Goal: Task Accomplishment & Management: Use online tool/utility

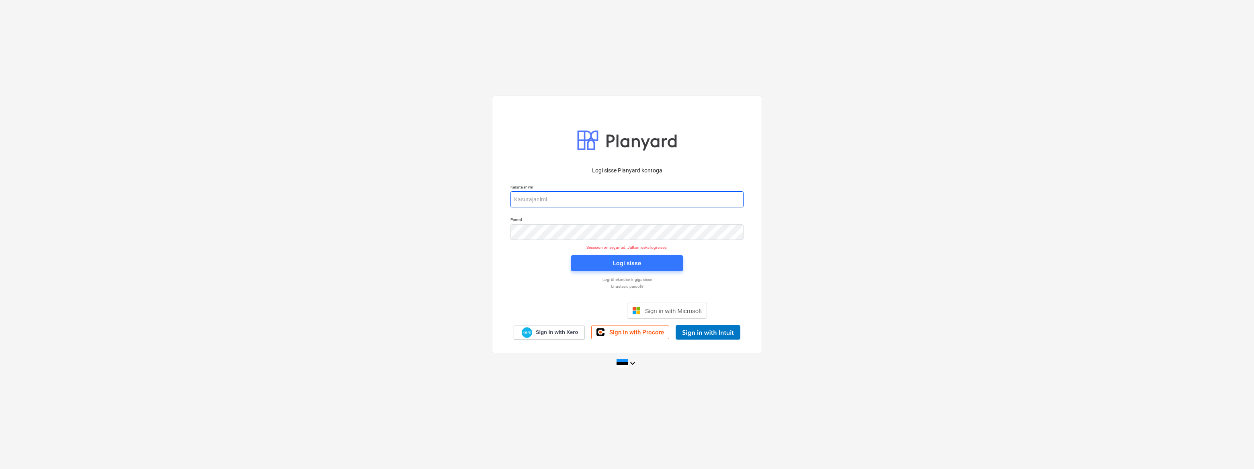
click at [555, 200] on input "email" at bounding box center [626, 199] width 233 height 16
type input "[EMAIL_ADDRESS][DOMAIN_NAME]"
click at [631, 264] on div "Logi sisse" at bounding box center [627, 263] width 28 height 10
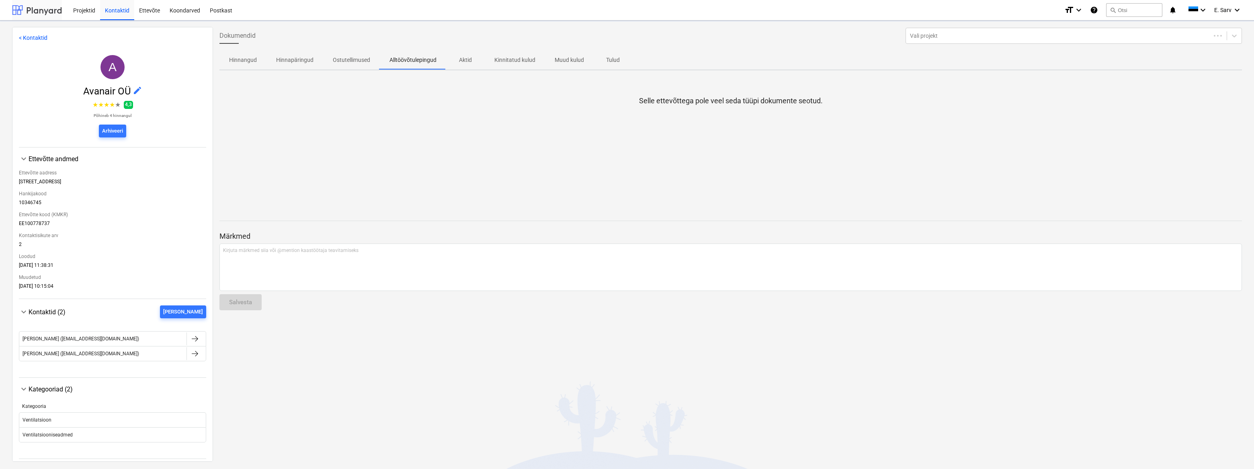
click at [35, 14] on div at bounding box center [37, 10] width 50 height 20
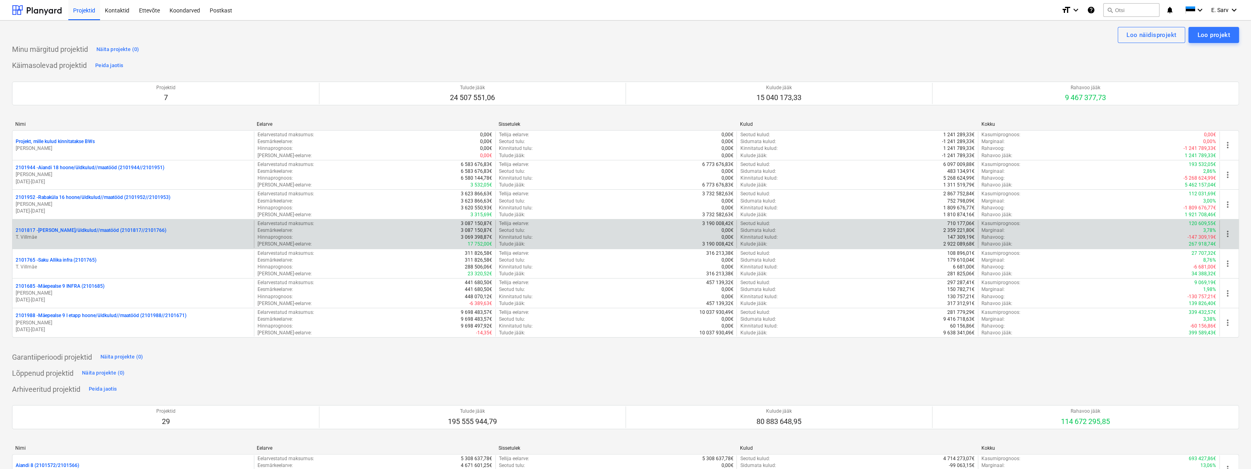
click at [70, 229] on p "2101817 - [PERSON_NAME]/üldkulud//maatööd (2101817//2101766)" at bounding box center [91, 230] width 151 height 7
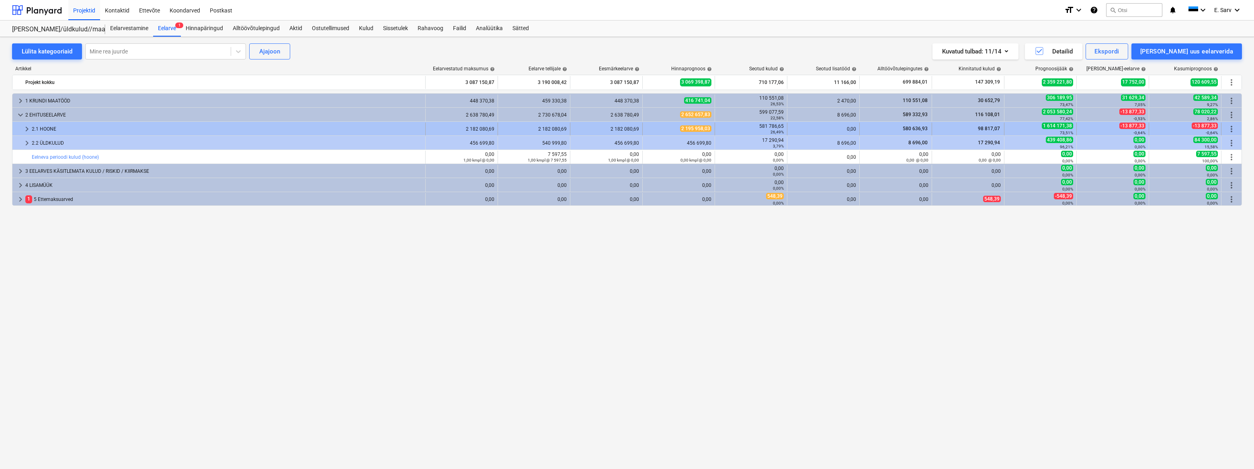
click at [46, 127] on div "2.1 HOONE" at bounding box center [227, 129] width 390 height 13
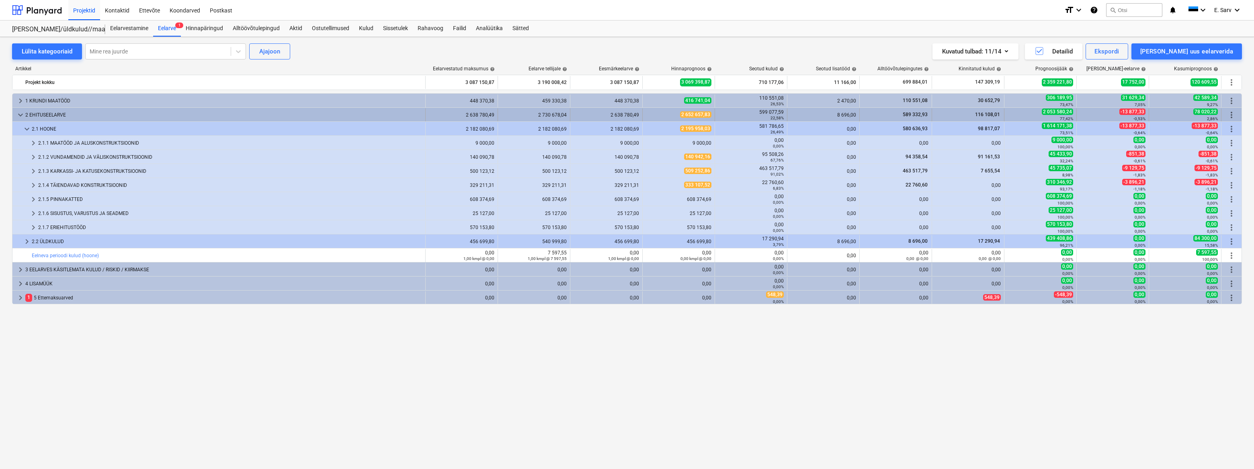
click at [39, 113] on div "2 EHITUSEELARVE" at bounding box center [223, 115] width 397 height 13
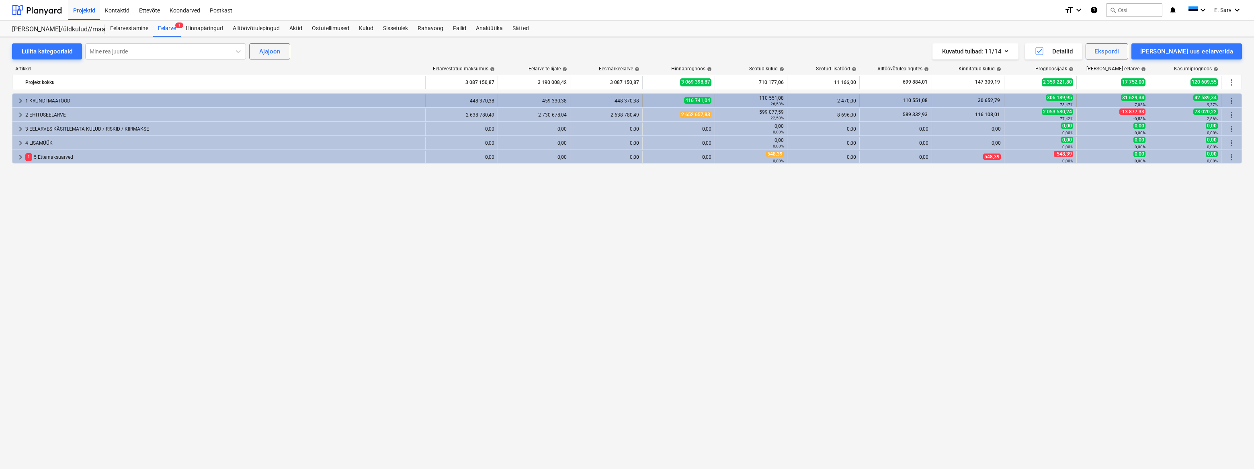
click at [40, 101] on div "1 KRUNDI MAATÖÖD" at bounding box center [223, 100] width 397 height 13
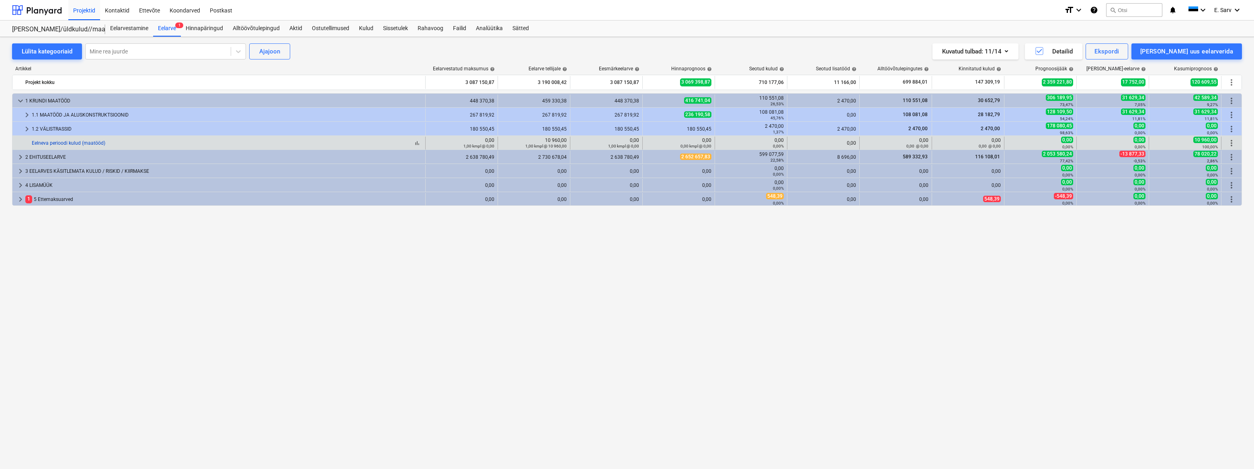
click at [67, 143] on link "Eelneva perioodi kulud (maatööd)" at bounding box center [69, 143] width 74 height 6
click at [58, 141] on link "Eelneva perioodi kulud (maatööd)" at bounding box center [69, 143] width 74 height 6
click at [1231, 143] on span "more_vert" at bounding box center [1231, 143] width 10 height 10
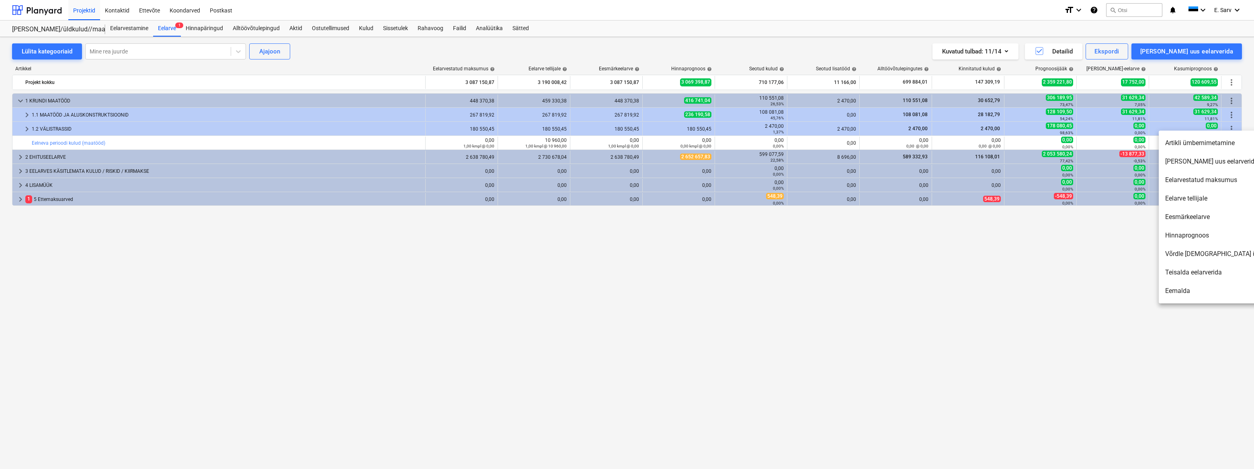
click at [1202, 142] on li "Artikli ümbernimetamine" at bounding box center [1228, 143] width 138 height 18
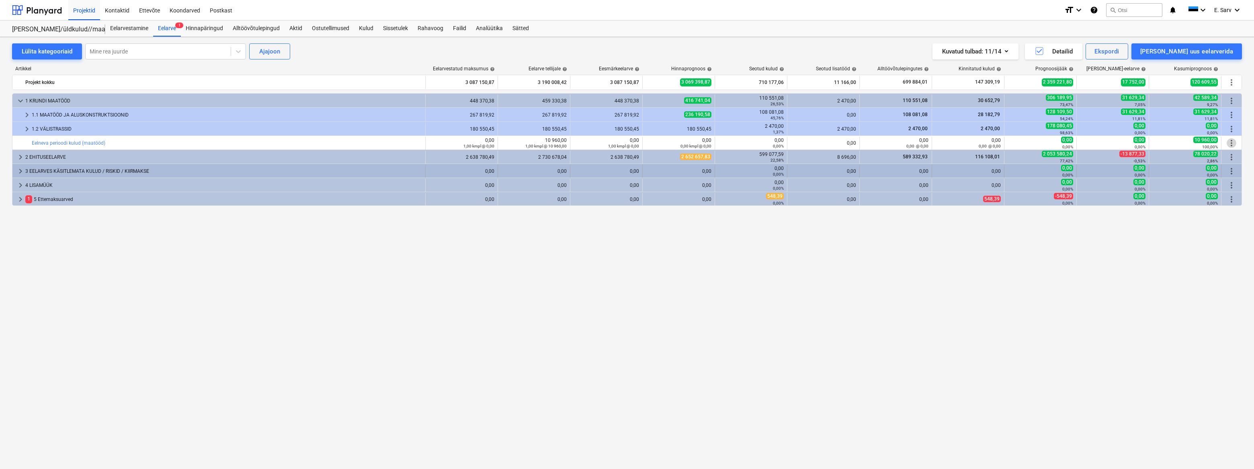
click at [19, 169] on span "keyboard_arrow_right" at bounding box center [21, 171] width 10 height 10
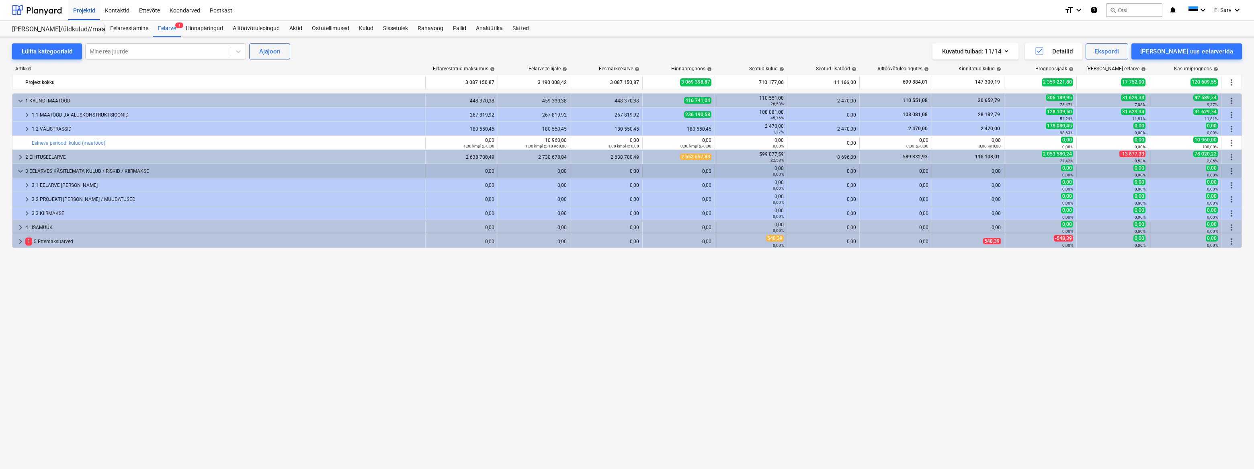
click at [21, 169] on span "keyboard_arrow_down" at bounding box center [21, 171] width 10 height 10
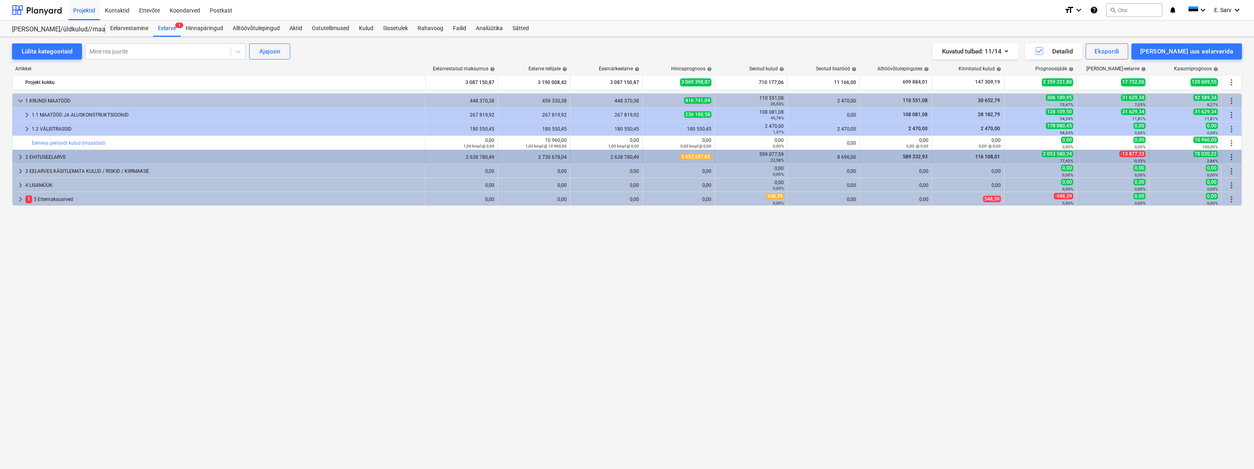
click at [21, 156] on span "keyboard_arrow_right" at bounding box center [21, 157] width 10 height 10
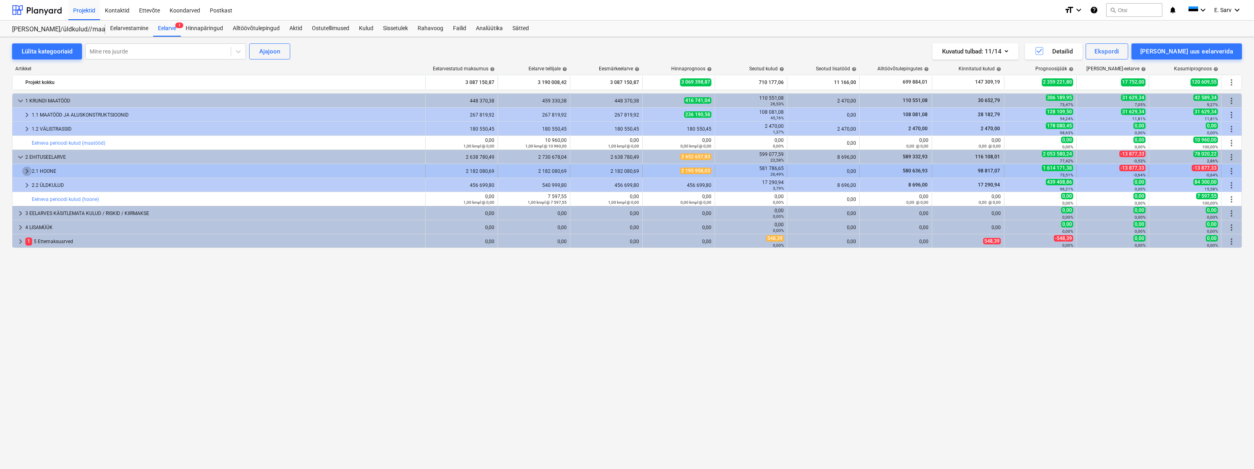
click at [26, 172] on span "keyboard_arrow_right" at bounding box center [27, 171] width 10 height 10
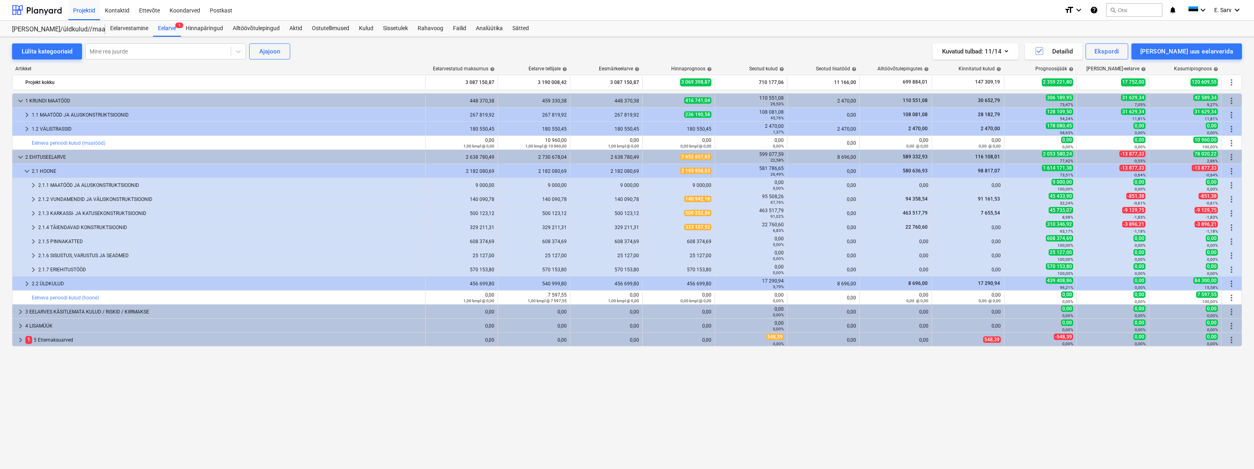
click at [26, 172] on span "keyboard_arrow_down" at bounding box center [27, 171] width 10 height 10
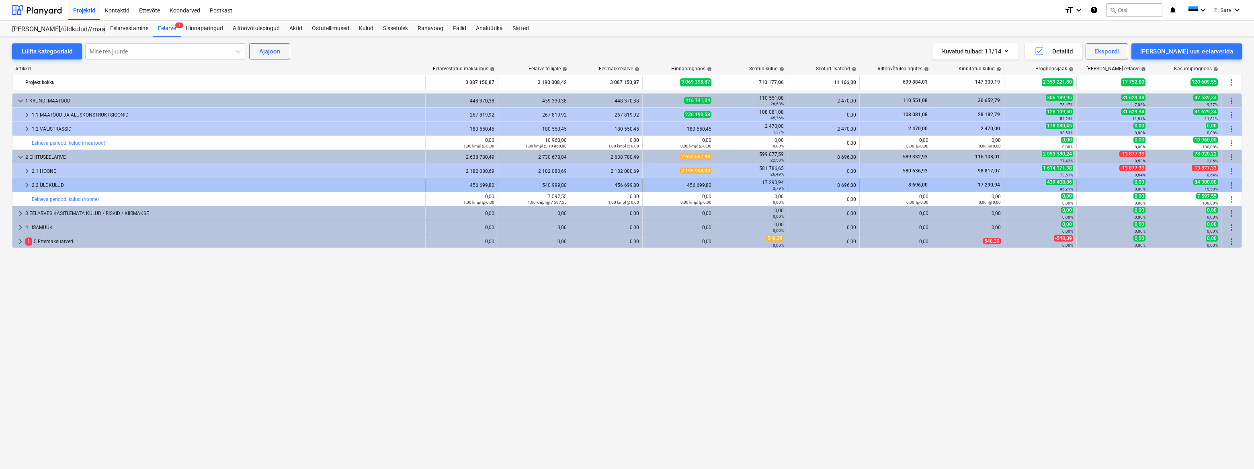
click at [28, 182] on span "keyboard_arrow_right" at bounding box center [27, 185] width 10 height 10
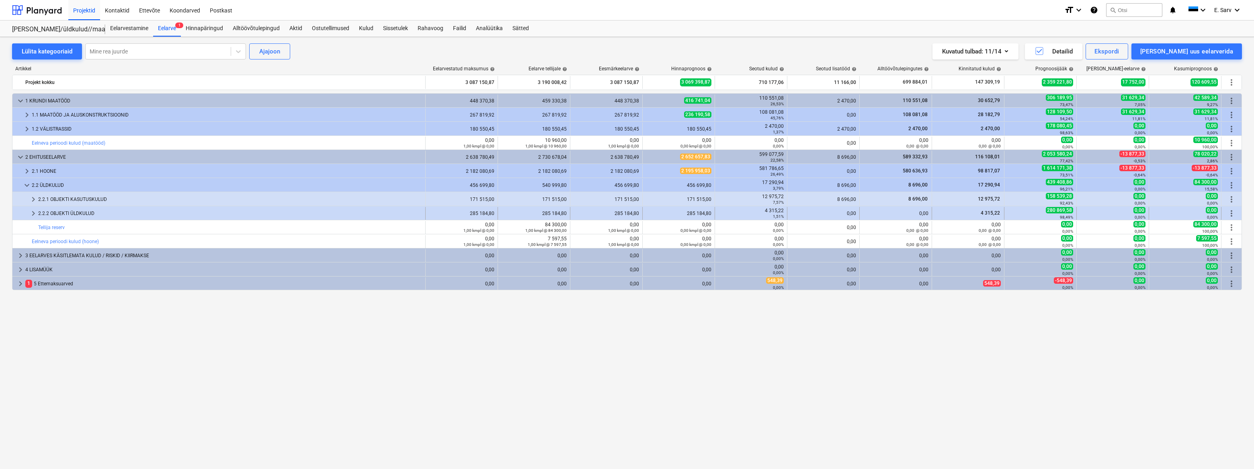
click at [57, 210] on div "2.2.2 OBJEKTI ÜLDKULUD" at bounding box center [230, 213] width 384 height 13
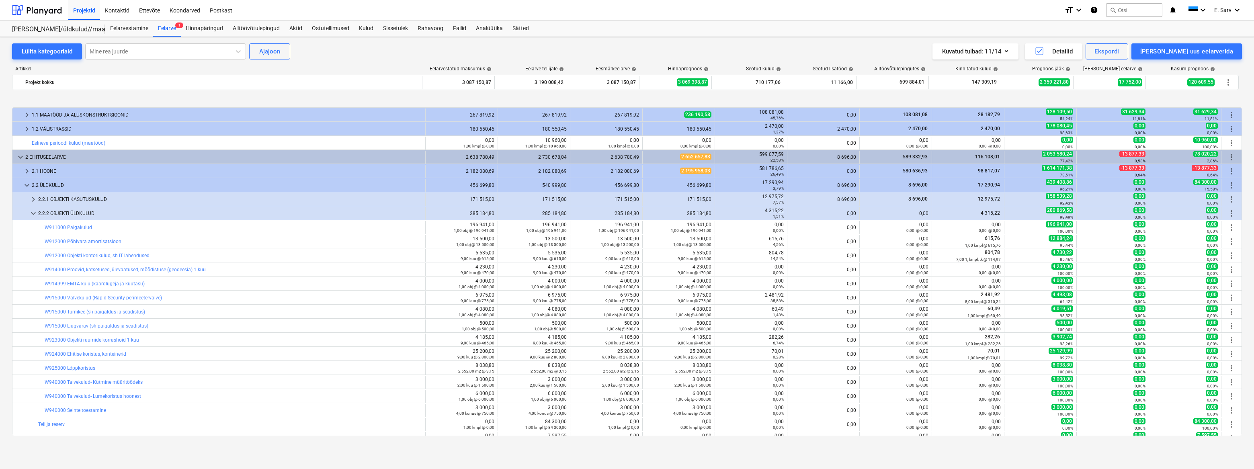
scroll to position [36, 0]
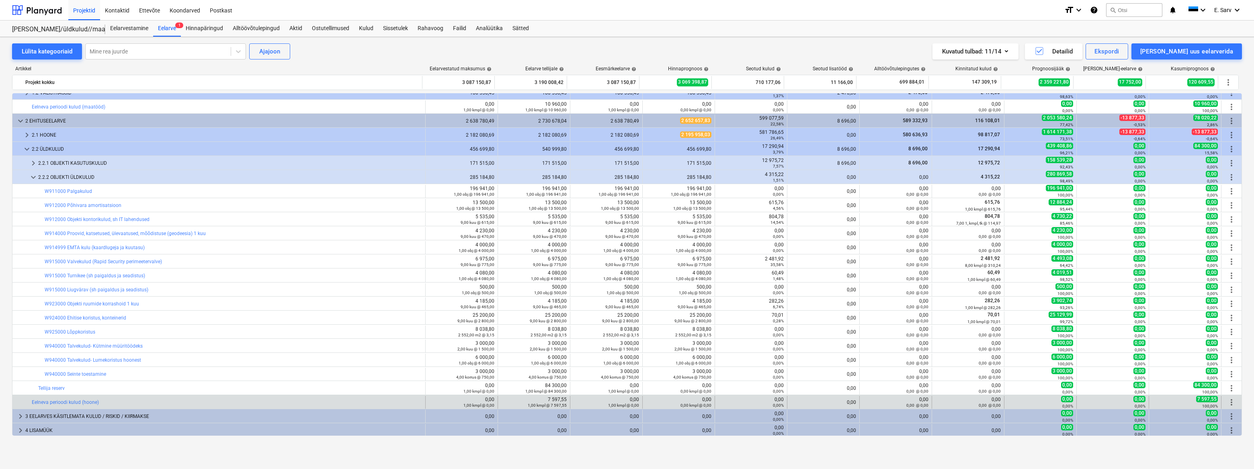
click at [1228, 402] on span "more_vert" at bounding box center [1231, 402] width 10 height 10
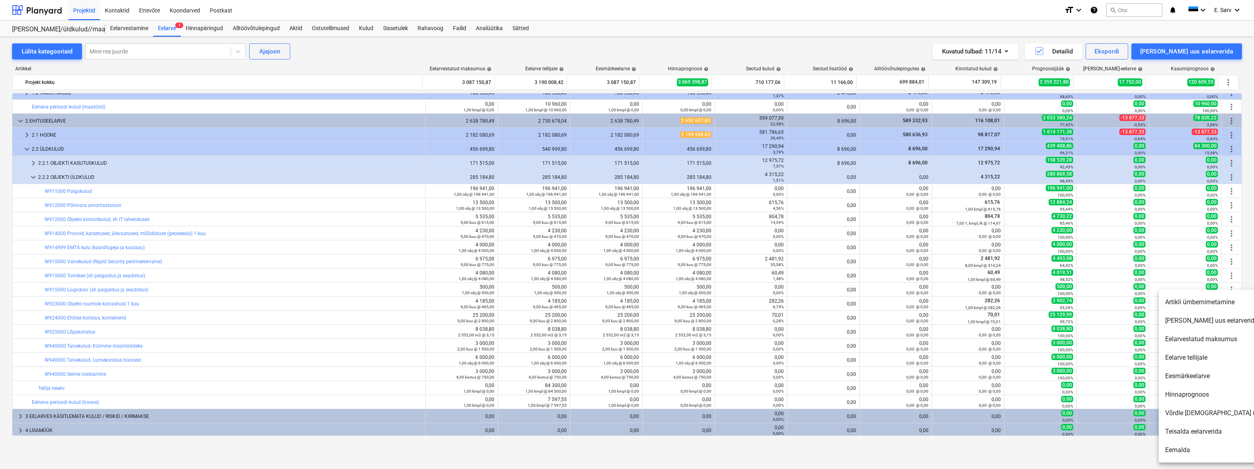
click at [1195, 303] on li "Artikli ümbernimetamine" at bounding box center [1228, 302] width 138 height 18
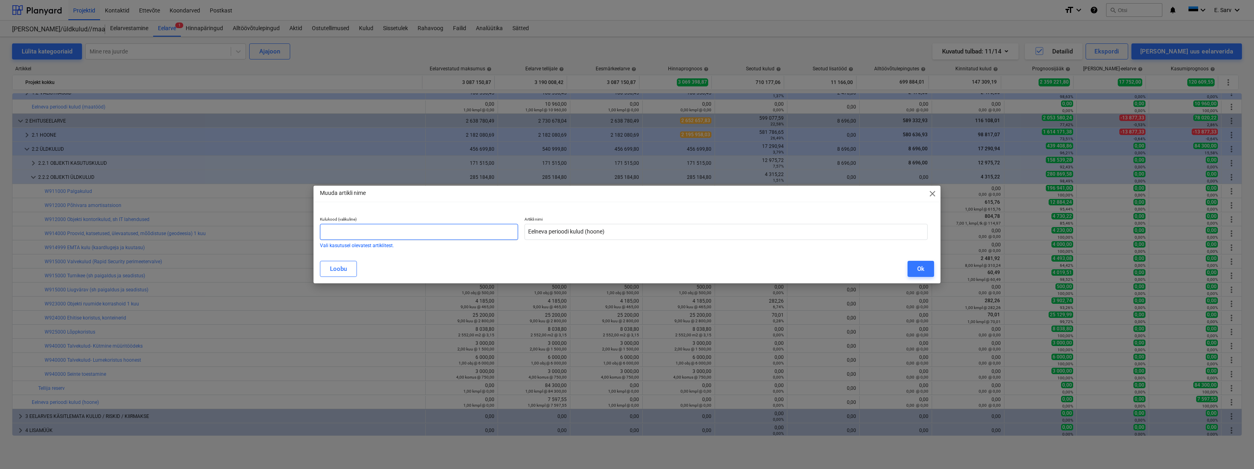
click at [342, 232] on input "text" at bounding box center [419, 232] width 198 height 16
type input "W911000"
click at [920, 267] on div "Ok" at bounding box center [920, 269] width 7 height 10
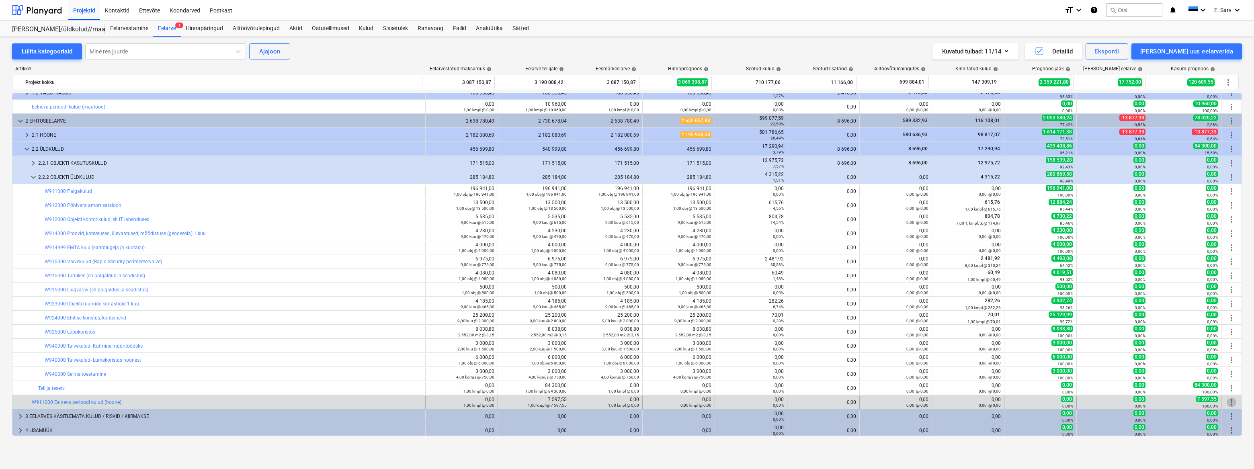
click at [1229, 402] on span "more_vert" at bounding box center [1231, 402] width 10 height 10
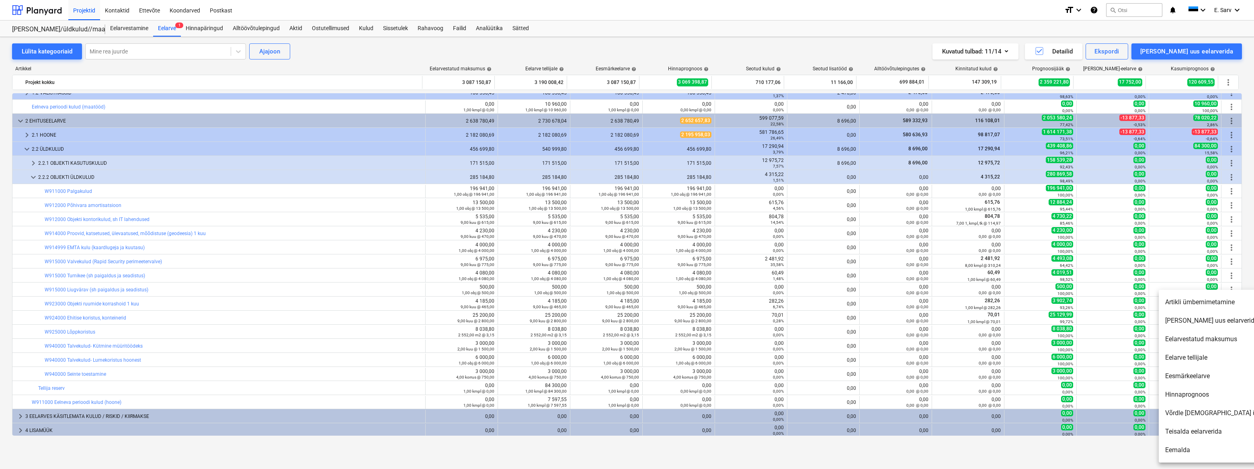
click at [1193, 305] on li "Artikli ümbernimetamine" at bounding box center [1228, 302] width 138 height 18
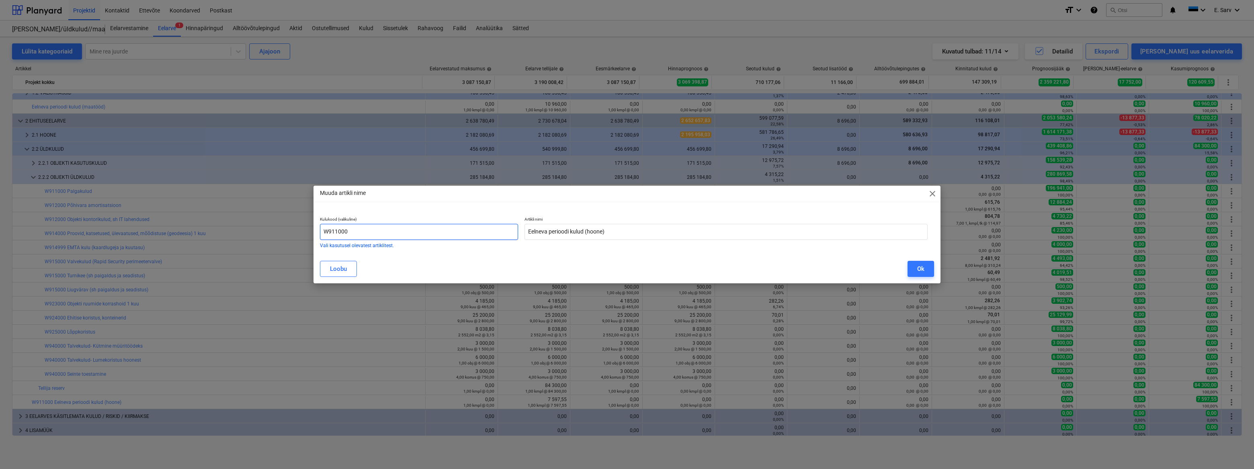
drag, startPoint x: 345, startPoint y: 232, endPoint x: 319, endPoint y: 232, distance: 25.7
click at [320, 232] on input "W911000" at bounding box center [419, 232] width 198 height 16
click at [923, 269] on div "Ok" at bounding box center [920, 269] width 7 height 10
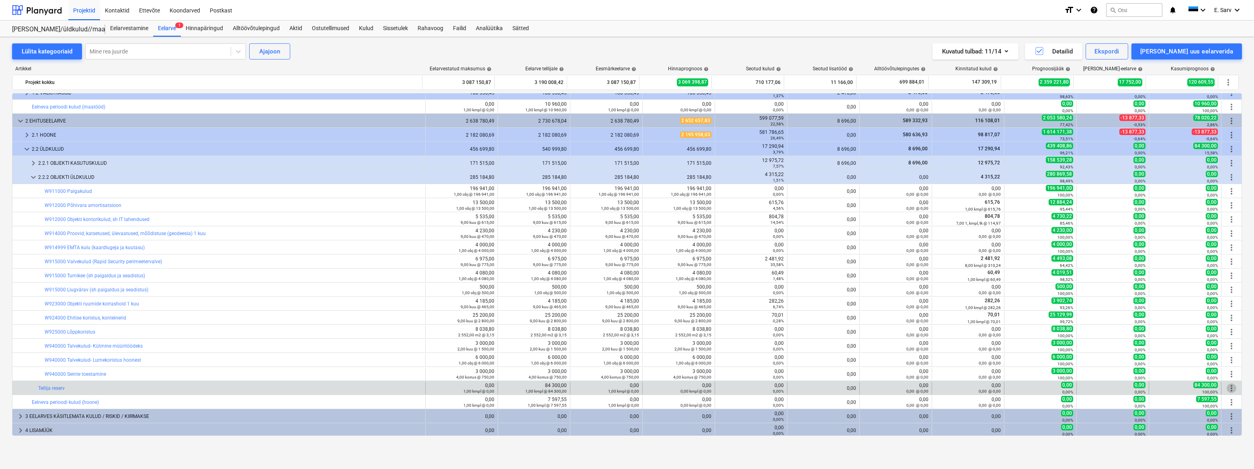
click at [1227, 387] on span "more_vert" at bounding box center [1231, 388] width 10 height 10
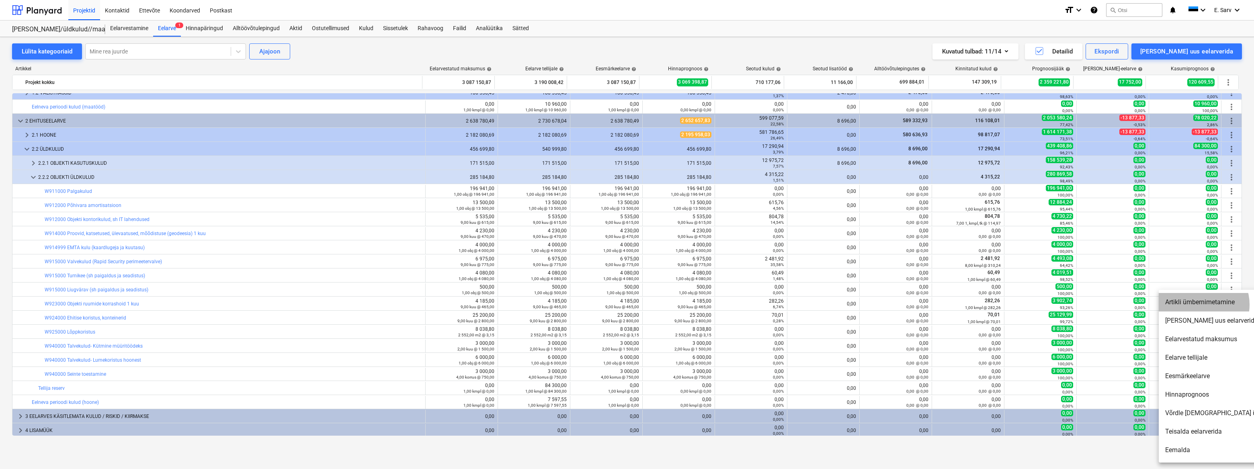
click at [1200, 305] on li "Artikli ümbernimetamine" at bounding box center [1228, 302] width 138 height 18
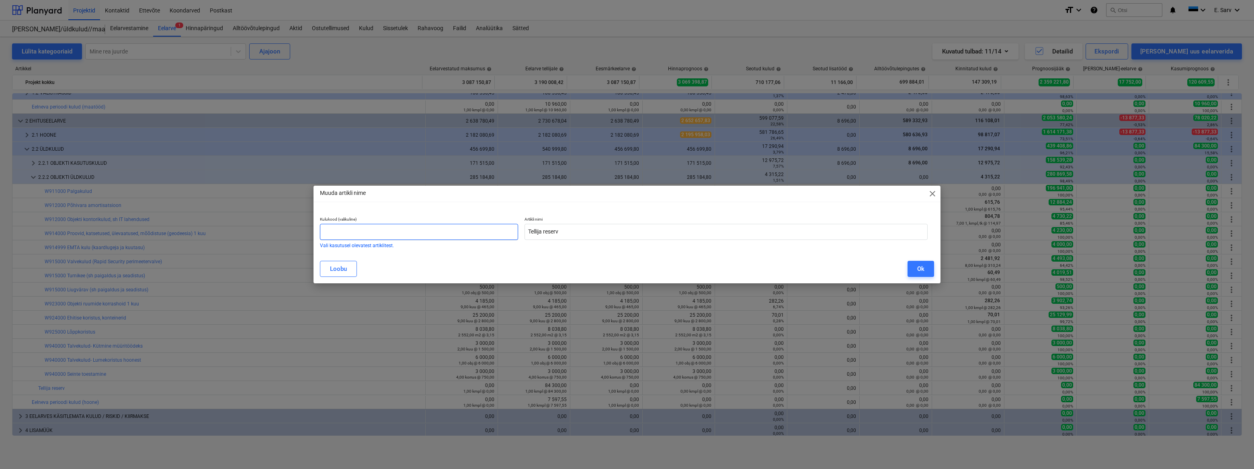
click at [384, 229] on input "text" at bounding box center [419, 232] width 198 height 16
paste input "W911000"
type input "W911000"
click at [918, 269] on div "Ok" at bounding box center [920, 269] width 7 height 10
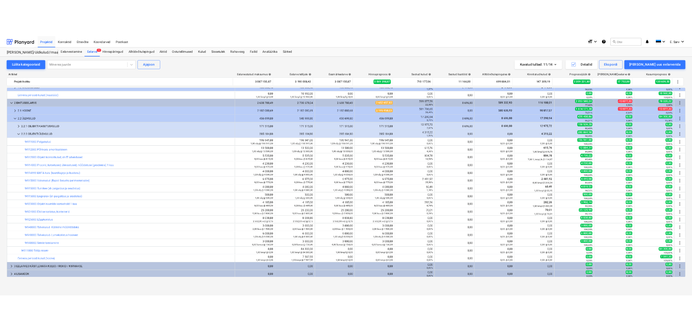
scroll to position [0, 0]
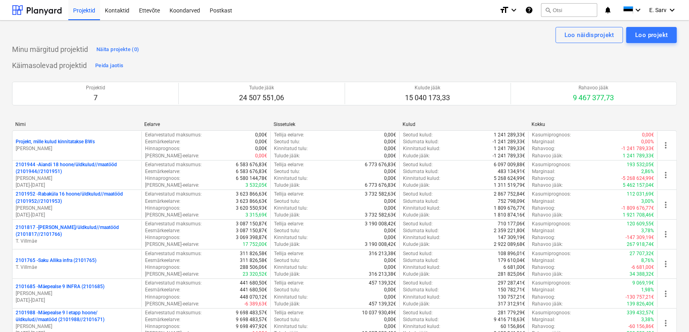
click at [520, 51] on div "Minu märgitud projektid Näita projekte (0)" at bounding box center [344, 49] width 665 height 13
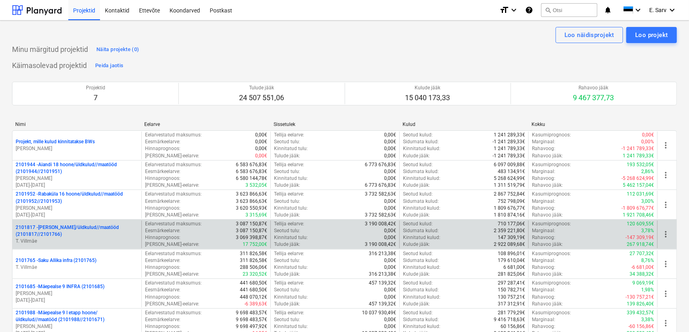
click at [49, 227] on p "2101817 - [PERSON_NAME]/üldkulud//maatööd (2101817//2101766)" at bounding box center [77, 231] width 123 height 14
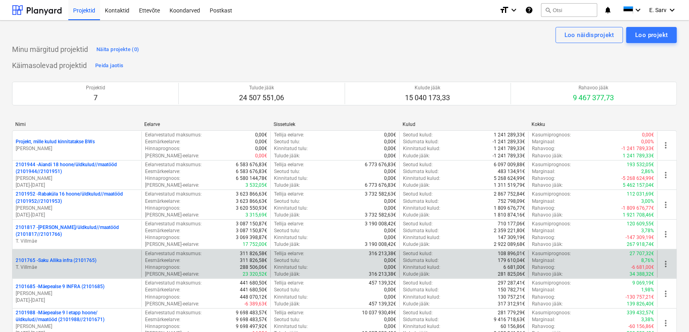
click at [79, 260] on p "2101765 - Saku Allika infra (2101765)" at bounding box center [56, 260] width 81 height 7
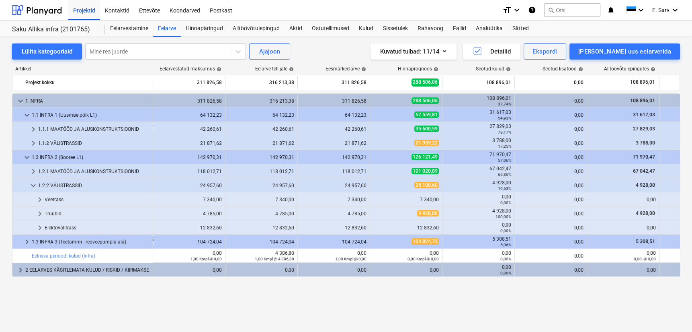
click at [145, 311] on div "Lülita kategooriaid Mine rea juurde Ajajoon Kuvatud tulbad : 11/14 Detailid Eks…" at bounding box center [346, 175] width 692 height 277
click at [35, 10] on div at bounding box center [37, 10] width 50 height 20
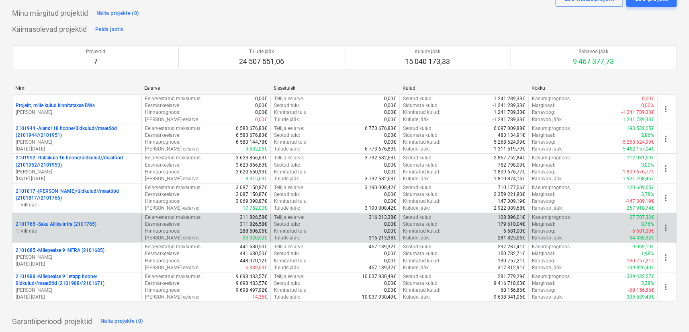
scroll to position [36, 0]
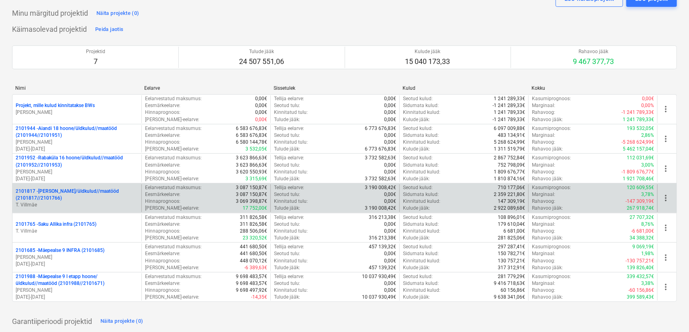
click at [82, 189] on p "2101817 - [PERSON_NAME]/üldkulud//maatööd (2101817//2101766)" at bounding box center [77, 195] width 123 height 14
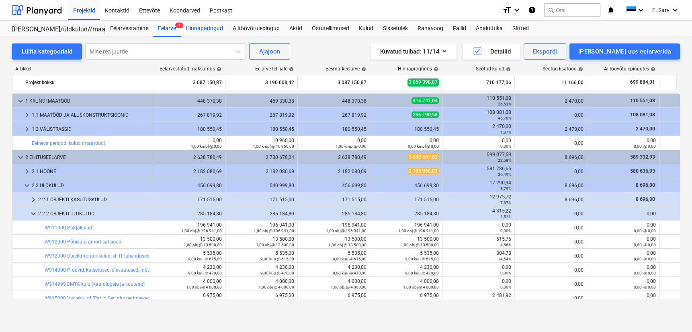
click at [213, 26] on div "Hinnapäringud" at bounding box center [204, 28] width 47 height 16
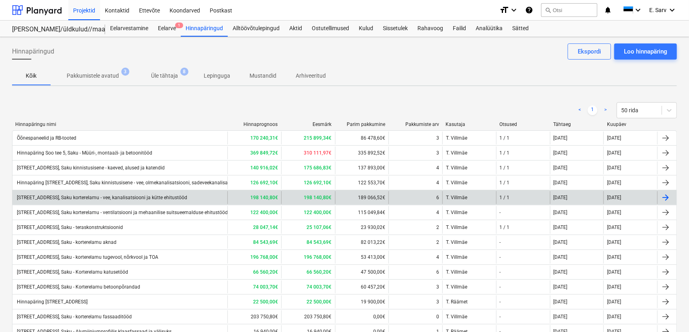
scroll to position [52, 0]
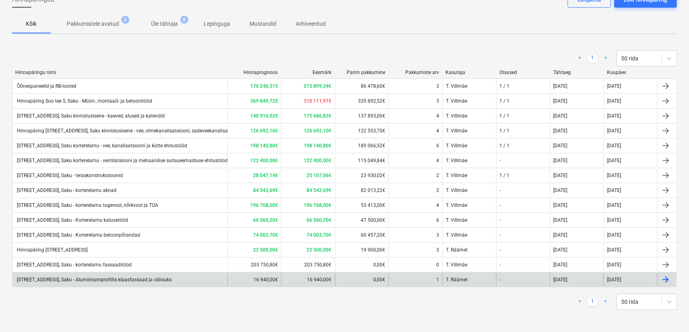
click at [148, 278] on div "[STREET_ADDRESS], Saku - Alumiiniumprofiilis klaasfassaad ja välisuks" at bounding box center [94, 279] width 156 height 6
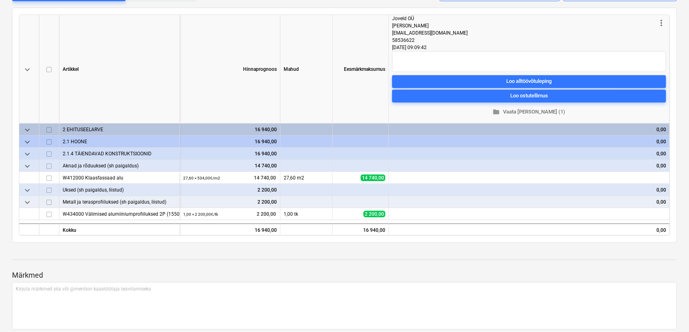
scroll to position [146, 0]
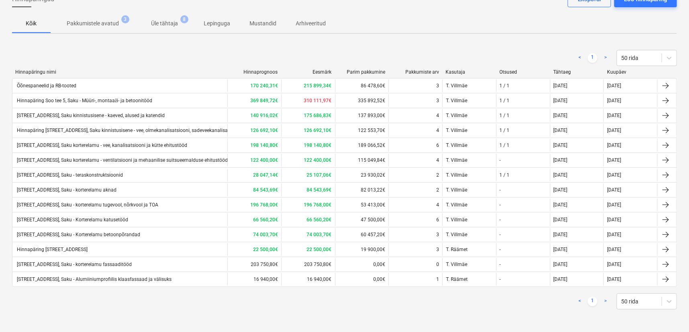
scroll to position [52, 0]
click at [29, 47] on div "< 1 > 50 rida" at bounding box center [344, 58] width 665 height 23
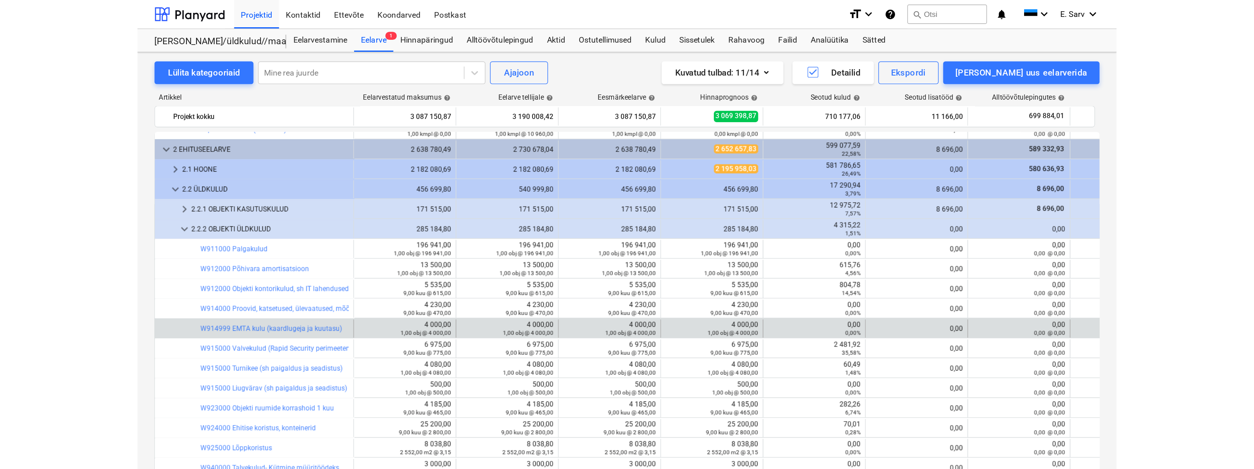
scroll to position [51, 0]
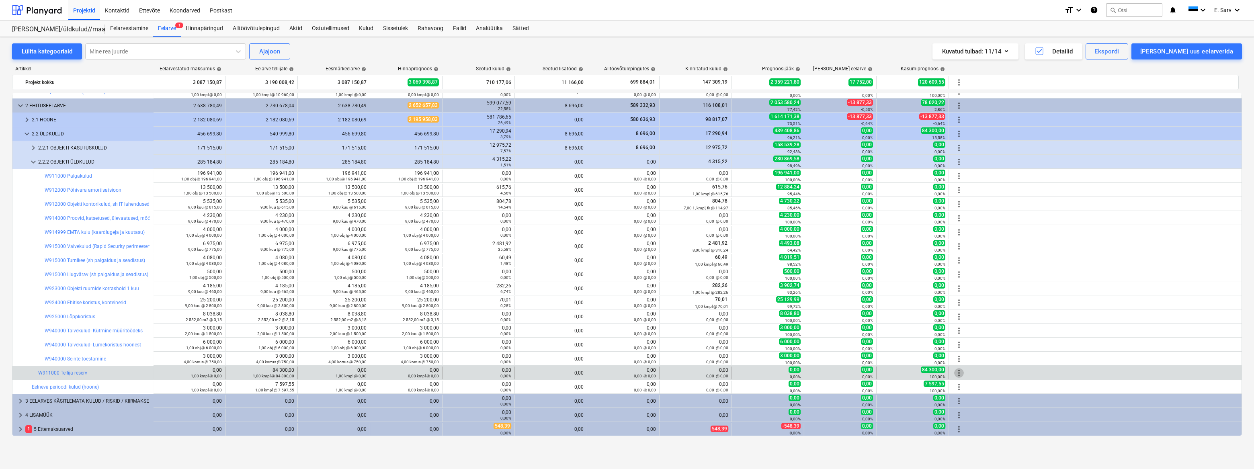
click at [958, 373] on span "more_vert" at bounding box center [959, 373] width 10 height 10
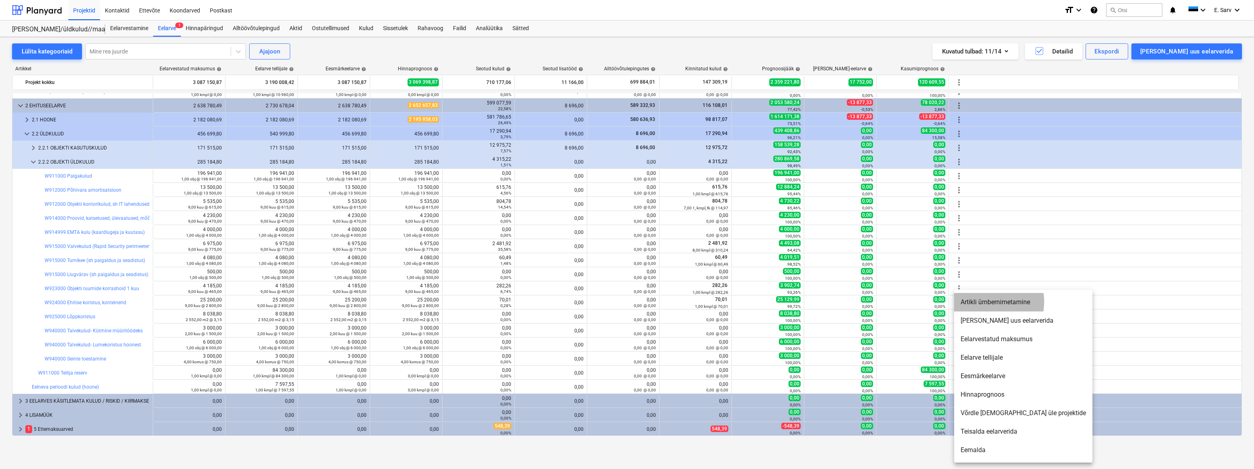
click at [985, 302] on li "Artikli ümbernimetamine" at bounding box center [1023, 302] width 138 height 18
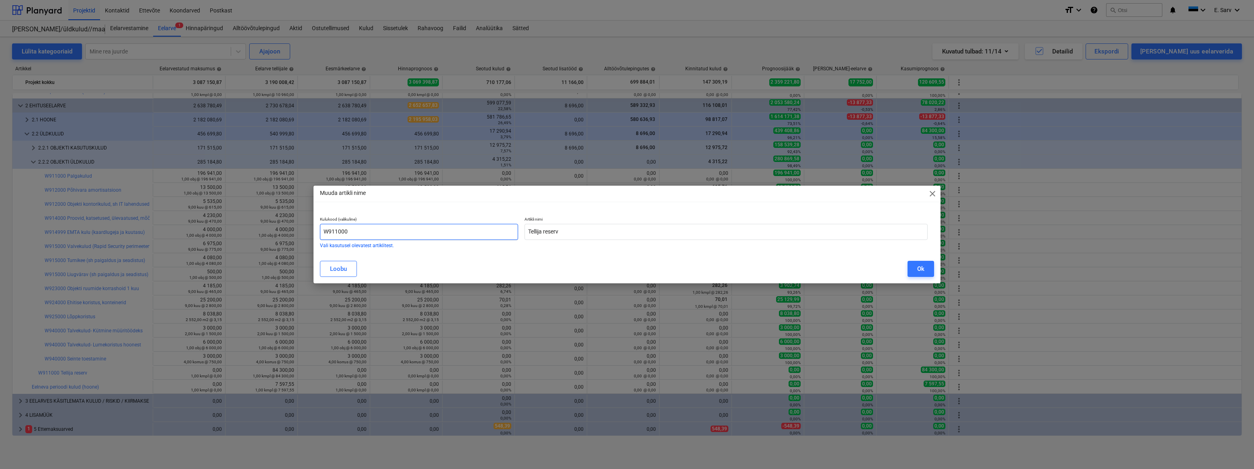
drag, startPoint x: 337, startPoint y: 231, endPoint x: 330, endPoint y: 233, distance: 6.6
click at [330, 233] on input "W911000" at bounding box center [419, 232] width 198 height 16
type input "W977000"
click at [922, 266] on div "Ok" at bounding box center [920, 269] width 7 height 10
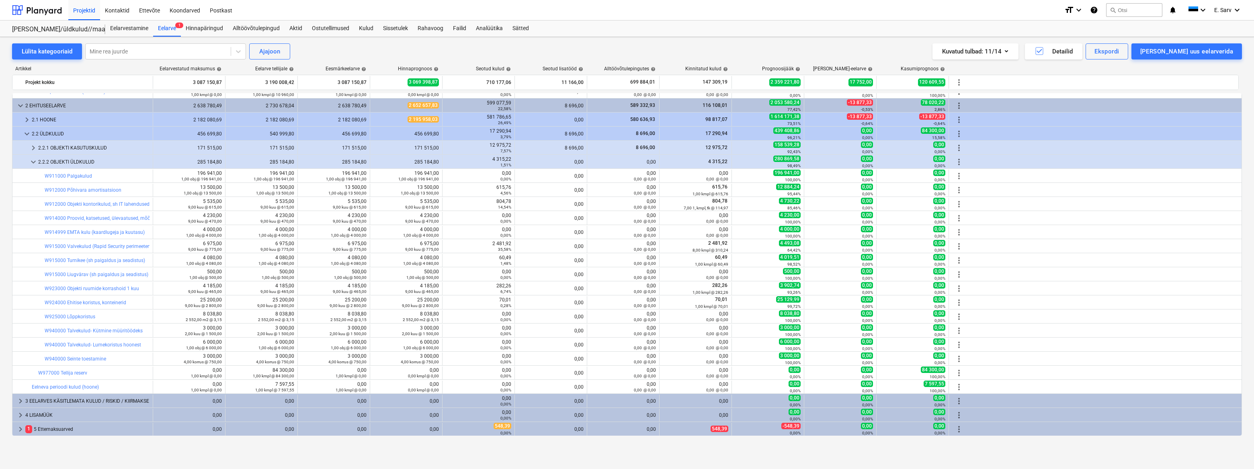
click at [110, 455] on div "Lülita kategooriaid Mine rea juurde Ajajoon Kuvatud tulbad : 11/14 Detailid Eks…" at bounding box center [627, 253] width 1254 height 432
click at [38, 9] on div at bounding box center [37, 10] width 50 height 20
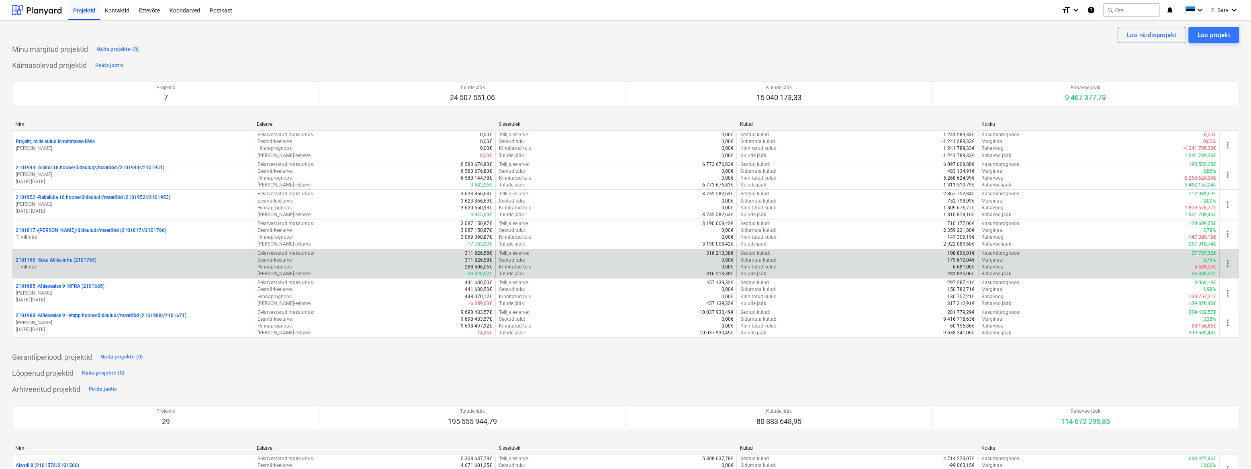
click at [58, 257] on p "2101765 - Saku Allika infra (2101765)" at bounding box center [56, 260] width 81 height 7
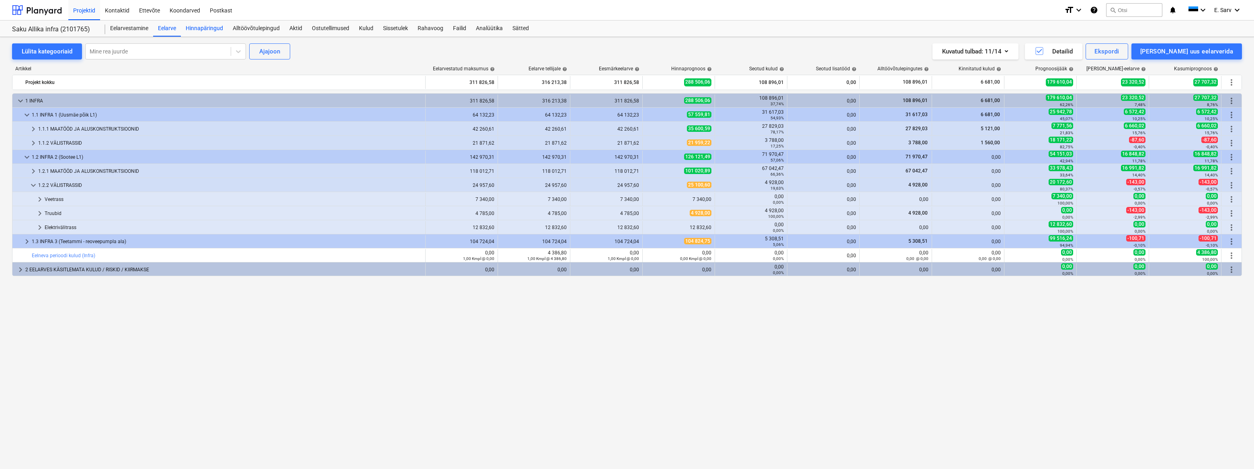
click at [210, 28] on div "Hinnapäringud" at bounding box center [204, 28] width 47 height 16
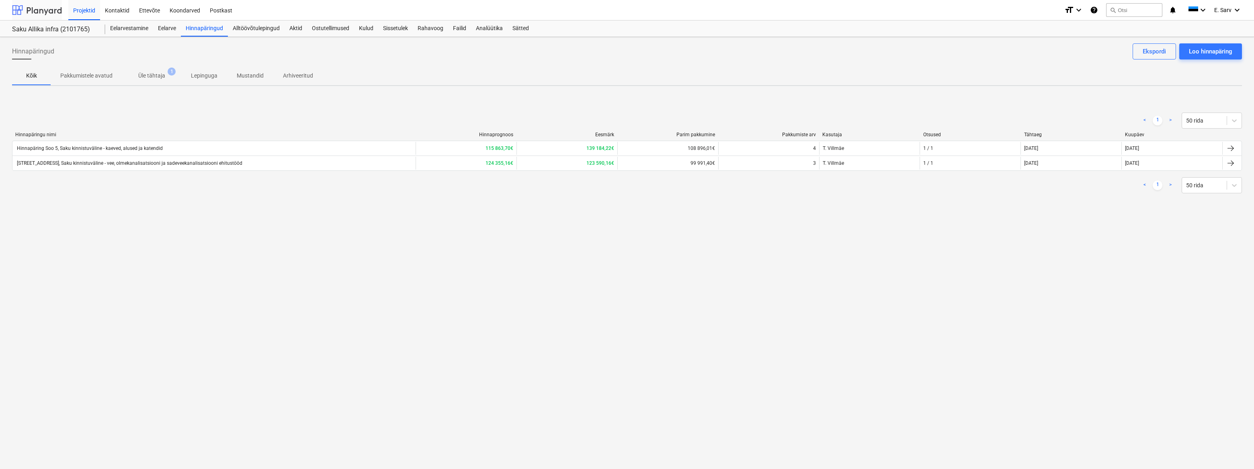
click at [40, 15] on div at bounding box center [37, 10] width 50 height 20
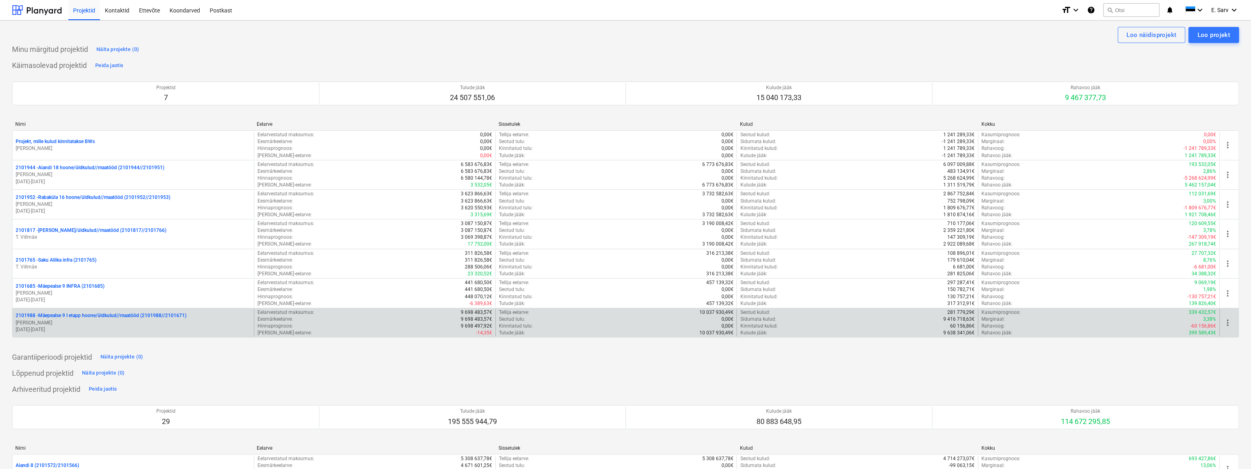
click at [96, 316] on p "2101988 - Mäepealse 9 I etapp hoone/üldkulud//maatööd (2101988//2101671)" at bounding box center [101, 315] width 171 height 7
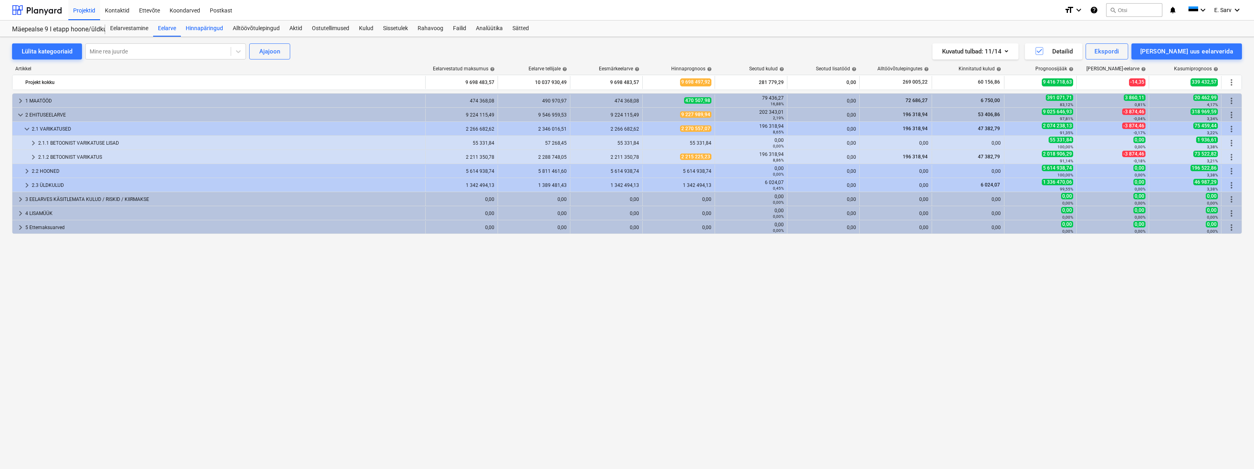
click at [216, 29] on div "Hinnapäringud" at bounding box center [204, 28] width 47 height 16
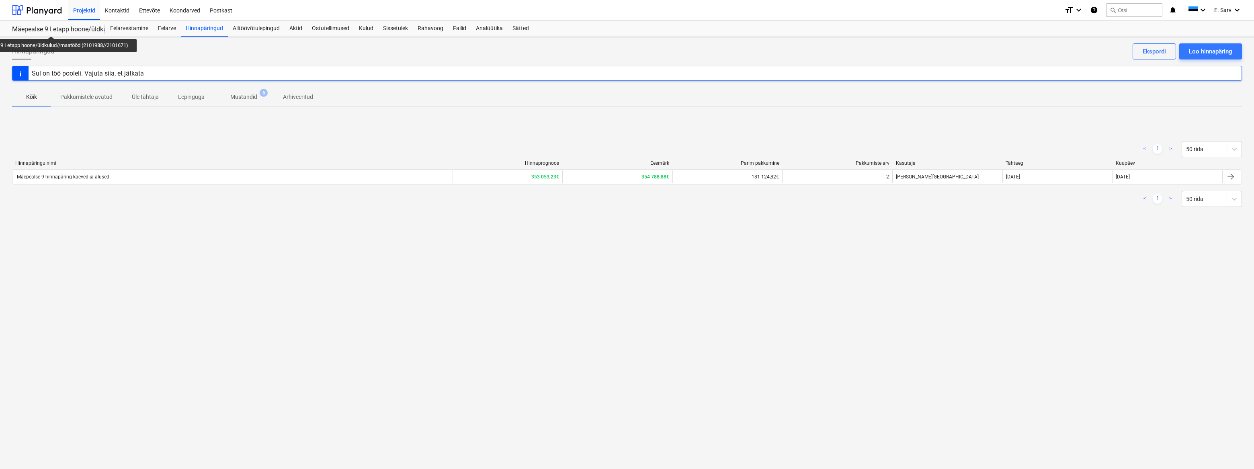
click at [53, 29] on div "Mäepealse 9 I etapp hoone/üldkulud//maatööd (2101988//2101671)" at bounding box center [54, 29] width 84 height 8
click at [44, 14] on div at bounding box center [37, 10] width 50 height 20
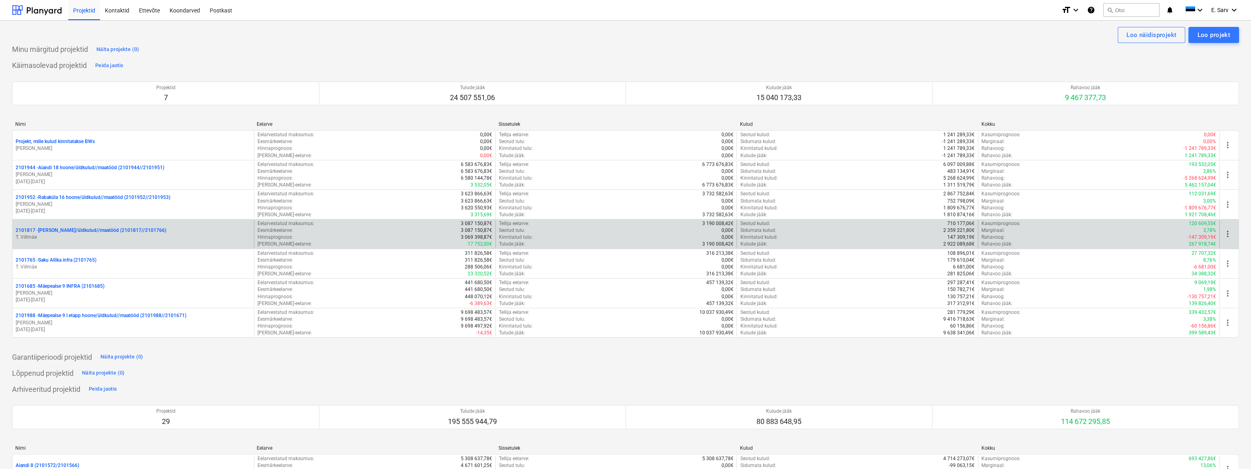
click at [70, 228] on p "2101817 - [PERSON_NAME]/üldkulud//maatööd (2101817//2101766)" at bounding box center [91, 230] width 151 height 7
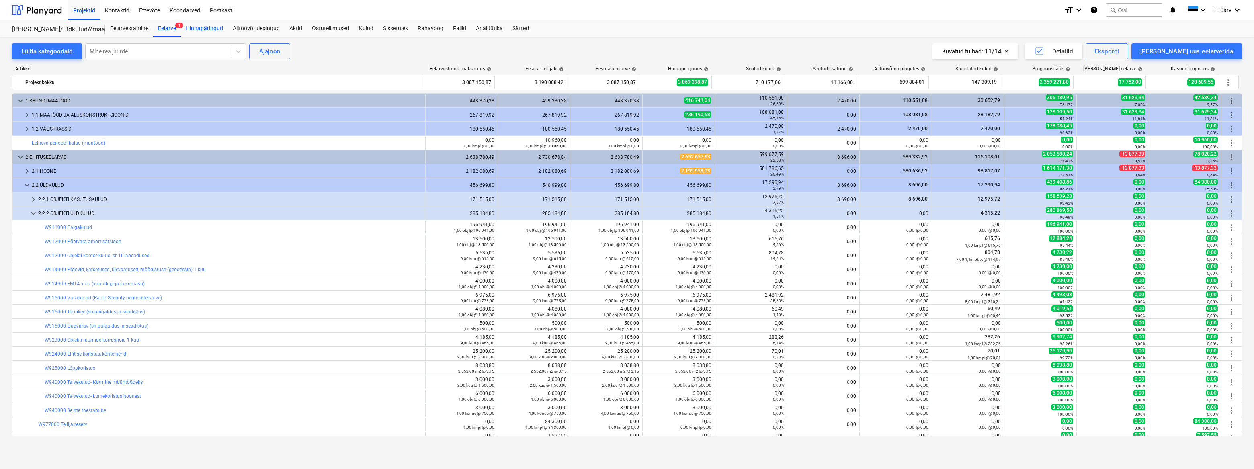
scroll to position [51, 0]
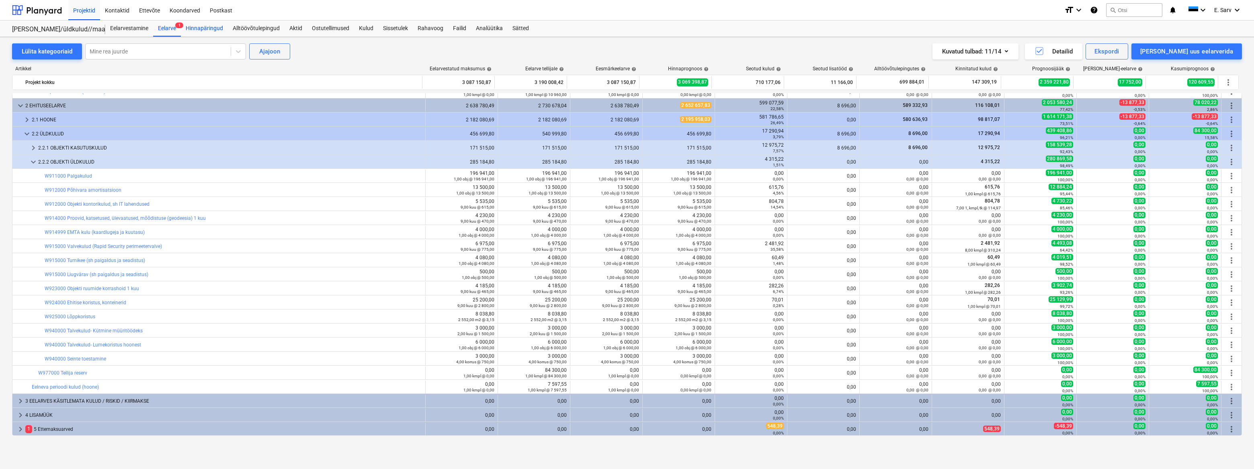
click at [214, 28] on div "Hinnapäringud" at bounding box center [204, 28] width 47 height 16
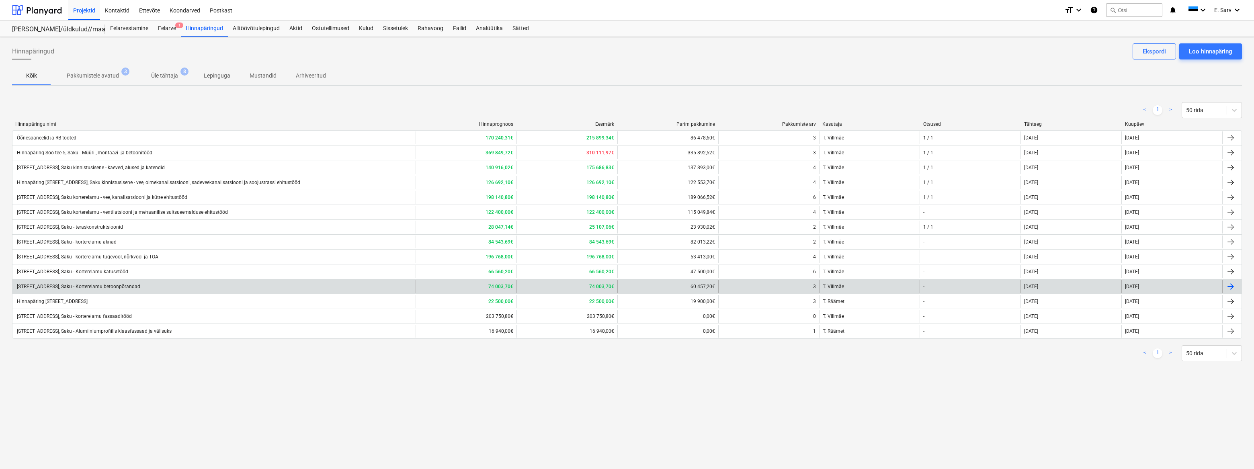
click at [125, 286] on div "[STREET_ADDRESS], Saku - Korterelamu betoonpõrandad" at bounding box center [78, 287] width 125 height 6
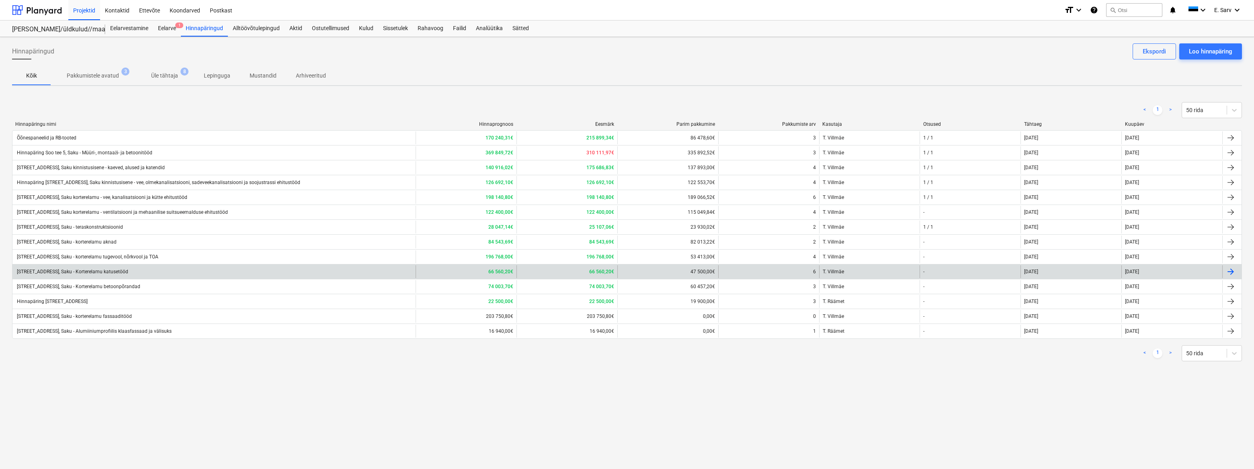
click at [121, 268] on div "[STREET_ADDRESS], Saku - Korterelamu katusetööd" at bounding box center [213, 271] width 403 height 13
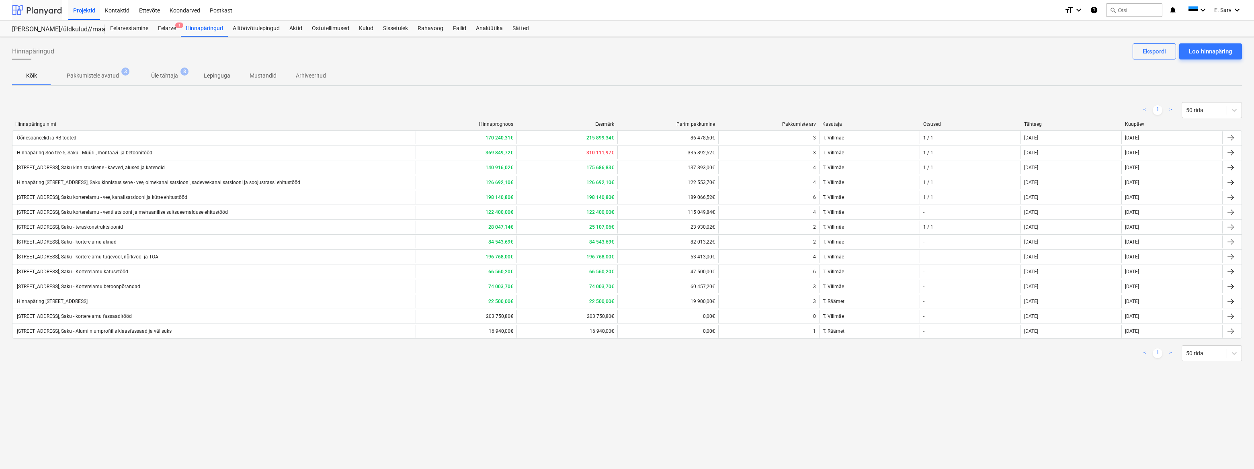
click at [45, 10] on div at bounding box center [37, 10] width 50 height 20
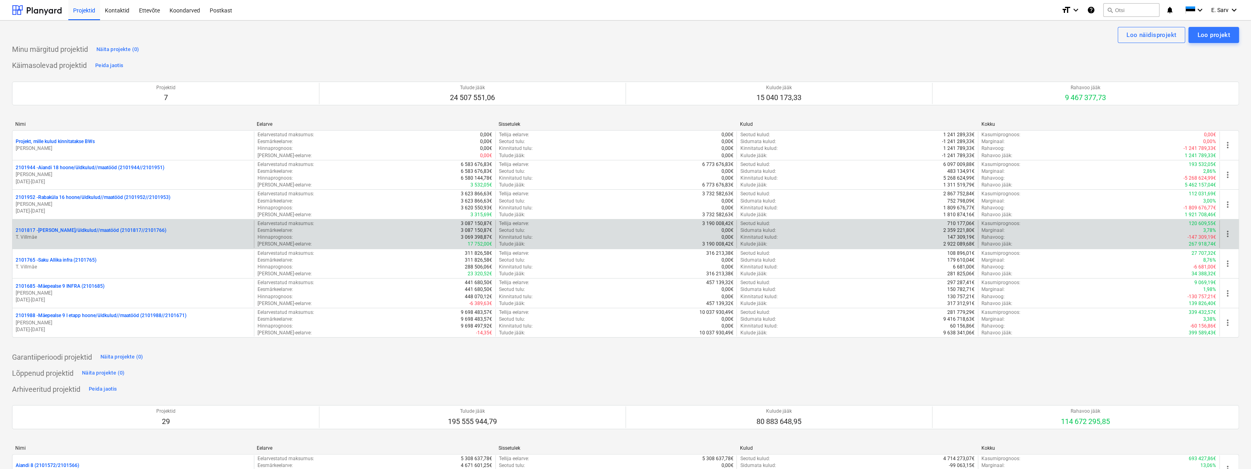
click at [91, 225] on div "2101817 - [PERSON_NAME]/üldkulud//maatööd (2101817//2101766) T. [GEOGRAPHIC_DAT…" at bounding box center [133, 234] width 242 height 28
click at [92, 229] on p "2101817 - [PERSON_NAME]/üldkulud//maatööd (2101817//2101766)" at bounding box center [91, 230] width 151 height 7
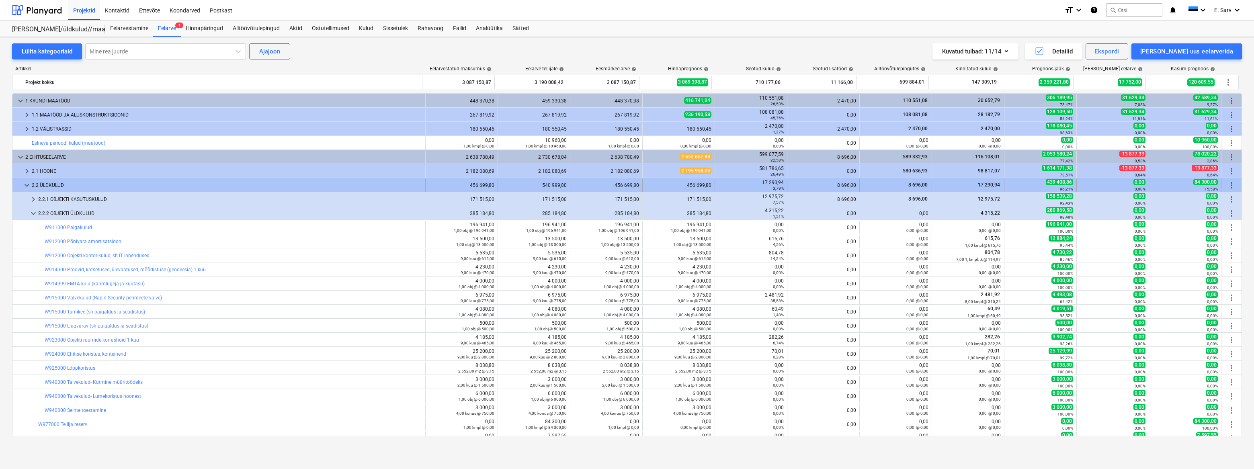
click at [25, 184] on span "keyboard_arrow_down" at bounding box center [27, 185] width 10 height 10
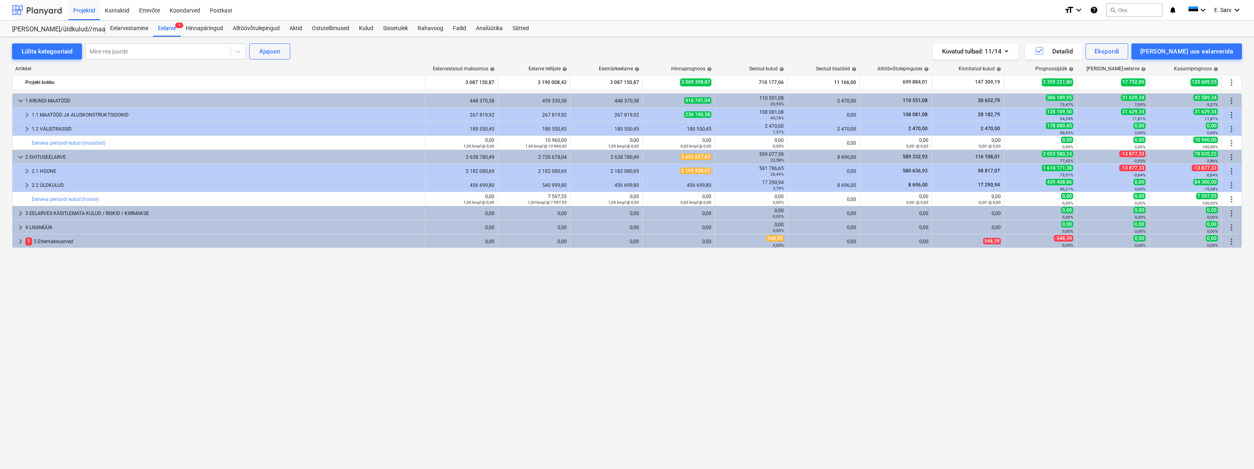
drag, startPoint x: 37, startPoint y: 8, endPoint x: 32, endPoint y: 11, distance: 5.2
click at [37, 8] on div at bounding box center [37, 10] width 50 height 20
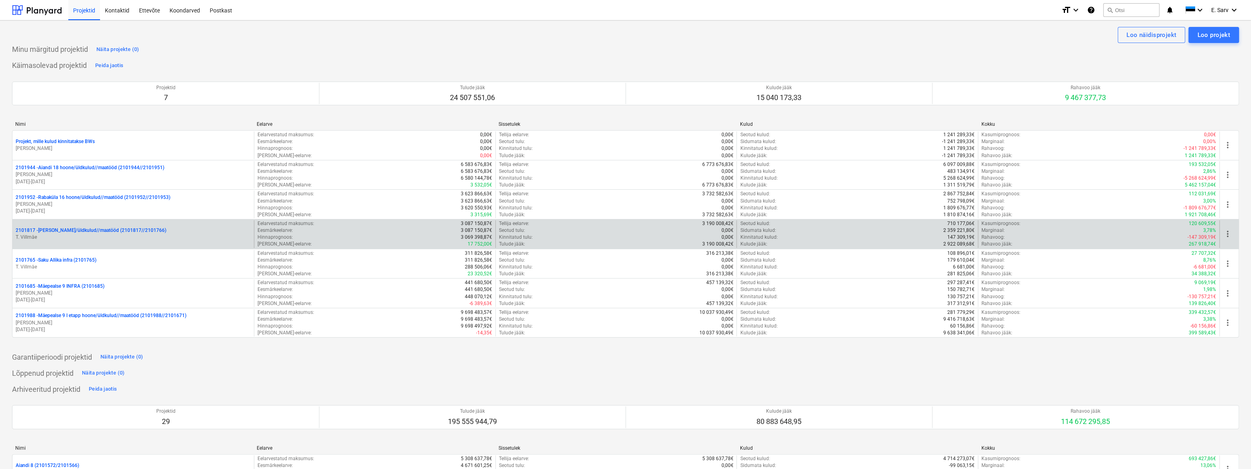
click at [71, 232] on p "2101817 - [PERSON_NAME]/üldkulud//maatööd (2101817//2101766)" at bounding box center [91, 230] width 151 height 7
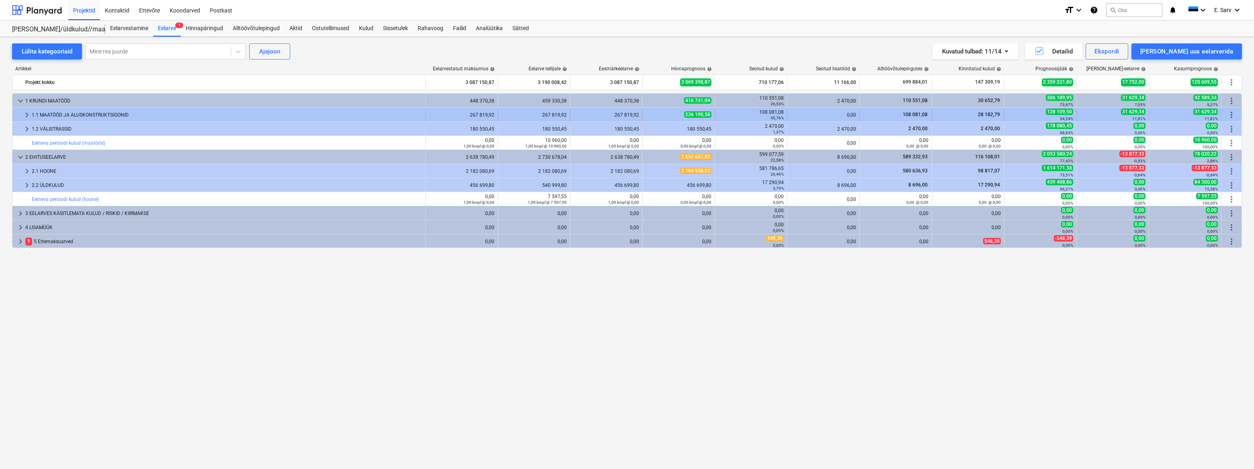
click at [45, 115] on div "1.1 MAATÖÖD JA ALUSKONSTRUKTSIOONID" at bounding box center [227, 115] width 390 height 13
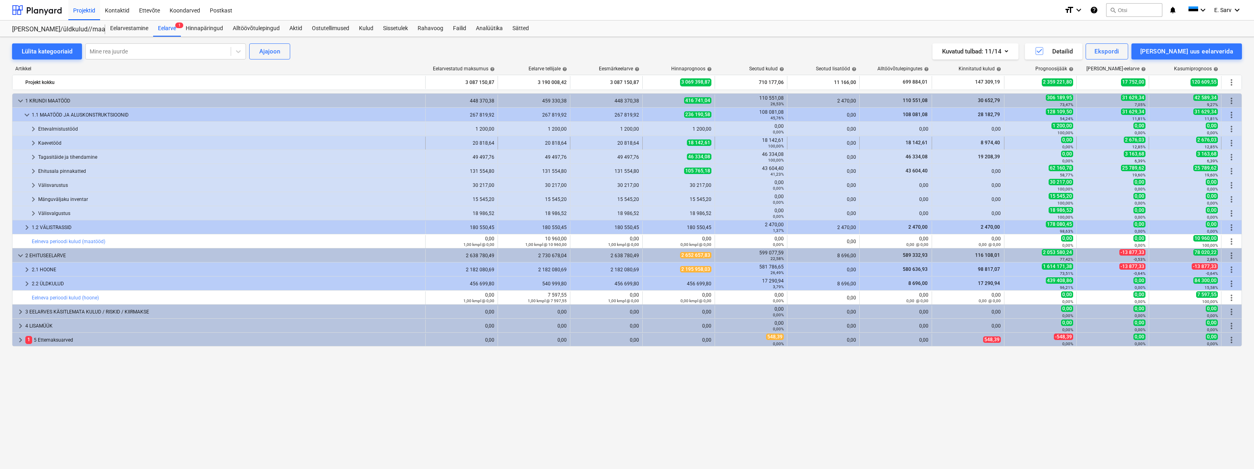
click at [55, 141] on div "Kaevetööd" at bounding box center [230, 143] width 384 height 13
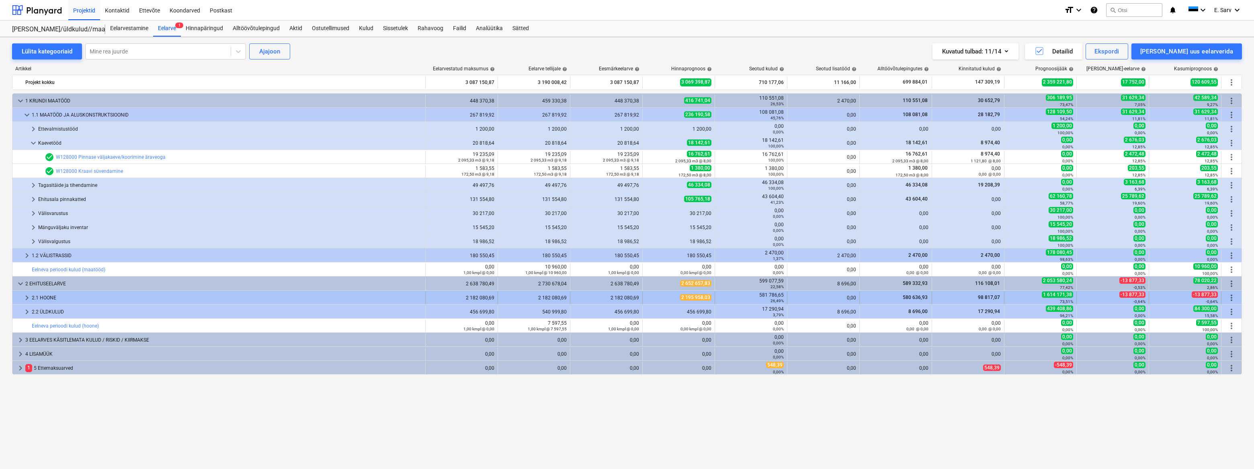
click at [45, 297] on div "2.1 HOONE" at bounding box center [227, 297] width 390 height 13
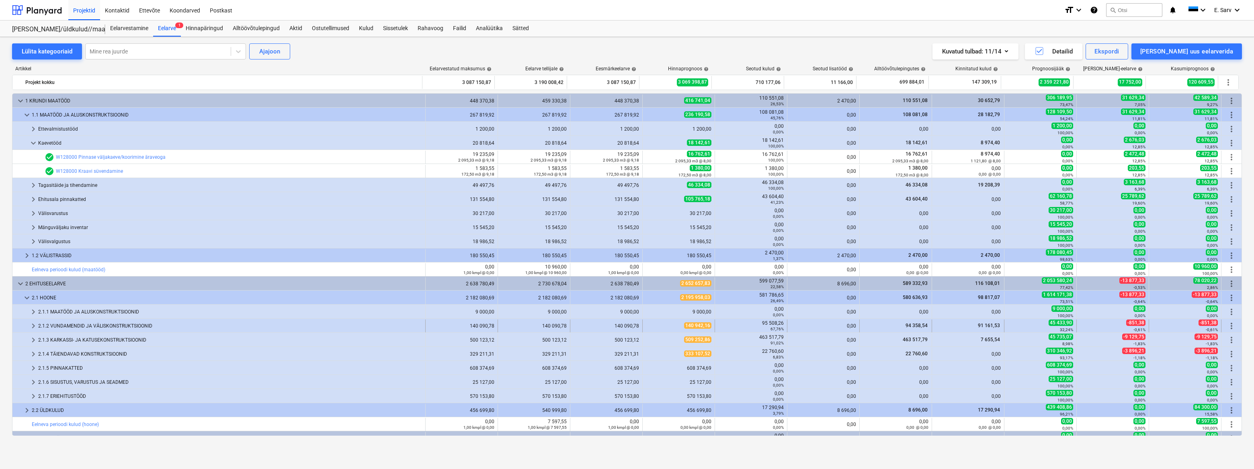
click at [56, 325] on div "2.1.2 VUNDAMENDID JA VÄLISKONSTRUKTSIOONID" at bounding box center [230, 325] width 384 height 13
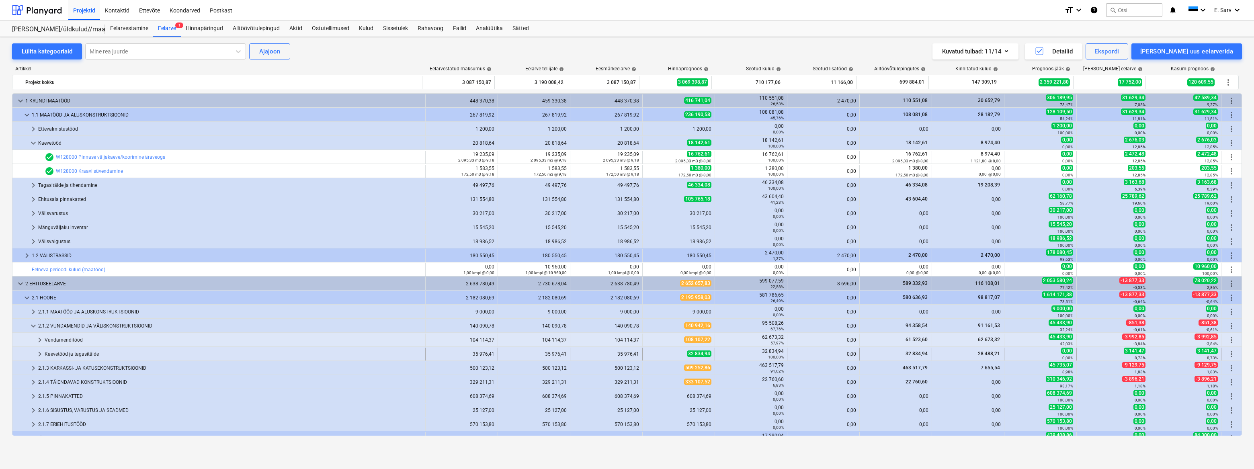
click at [57, 355] on div "Kaevetööd ja tagasitäide" at bounding box center [233, 354] width 377 height 13
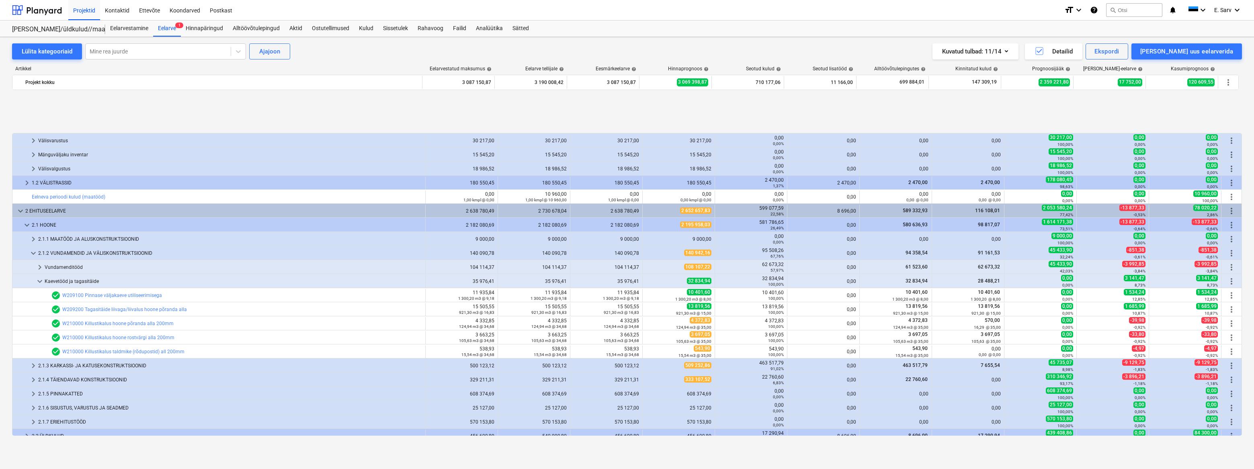
scroll to position [136, 0]
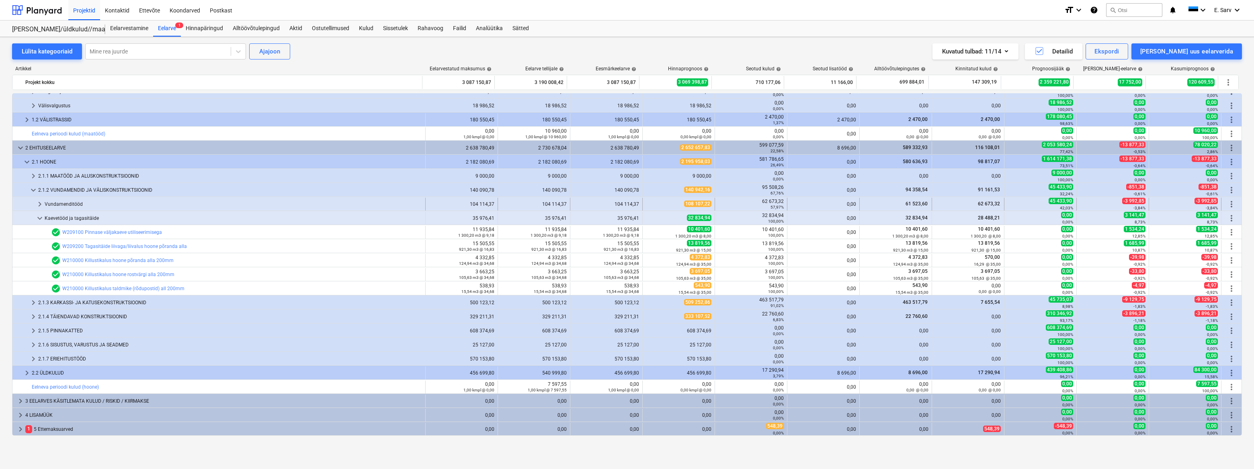
click at [64, 203] on div "Vundamenditööd" at bounding box center [233, 204] width 377 height 13
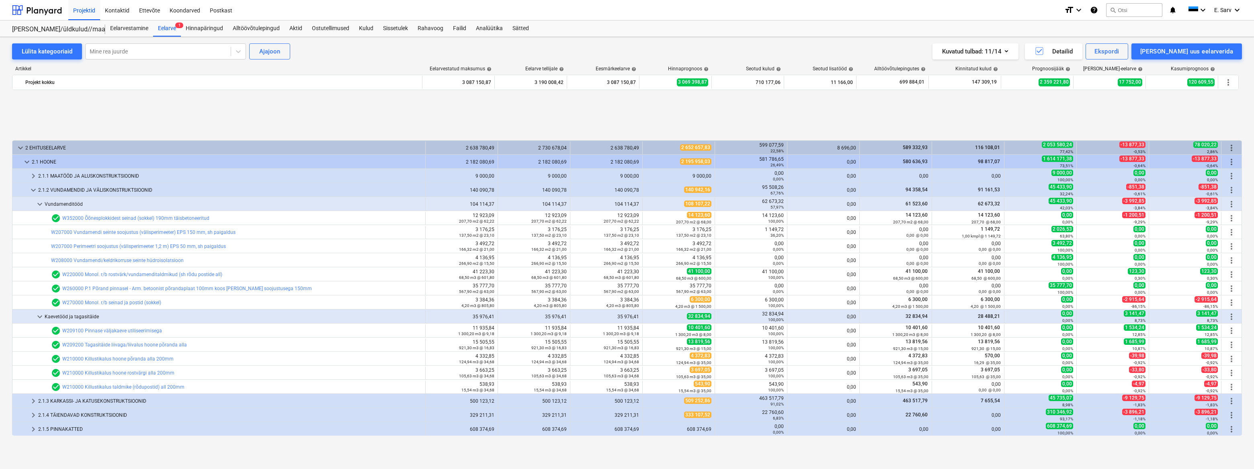
scroll to position [209, 0]
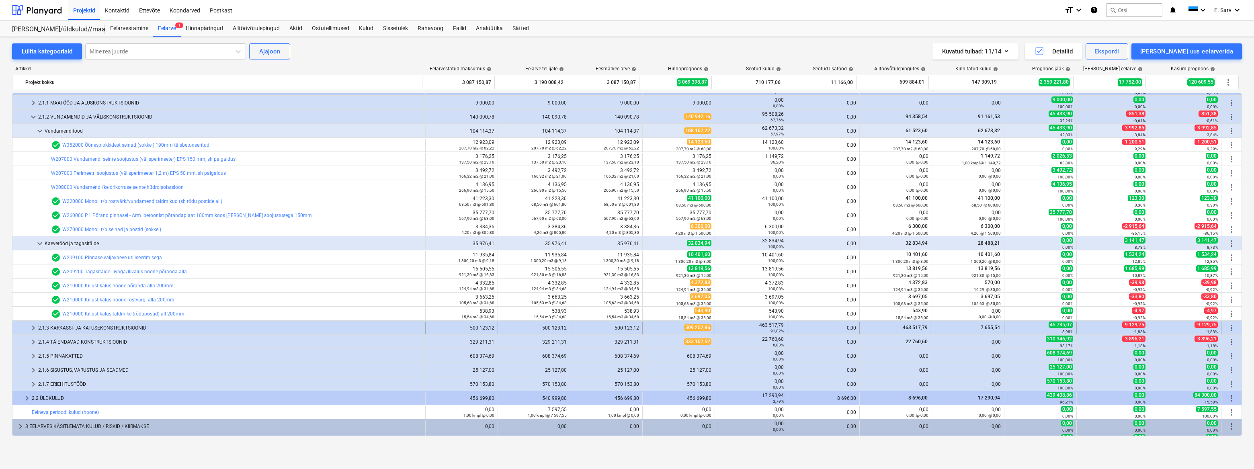
click at [54, 326] on div "2.1.3 KARKASSI- JA KATUSEKONSTRUKTSIOONID" at bounding box center [230, 327] width 384 height 13
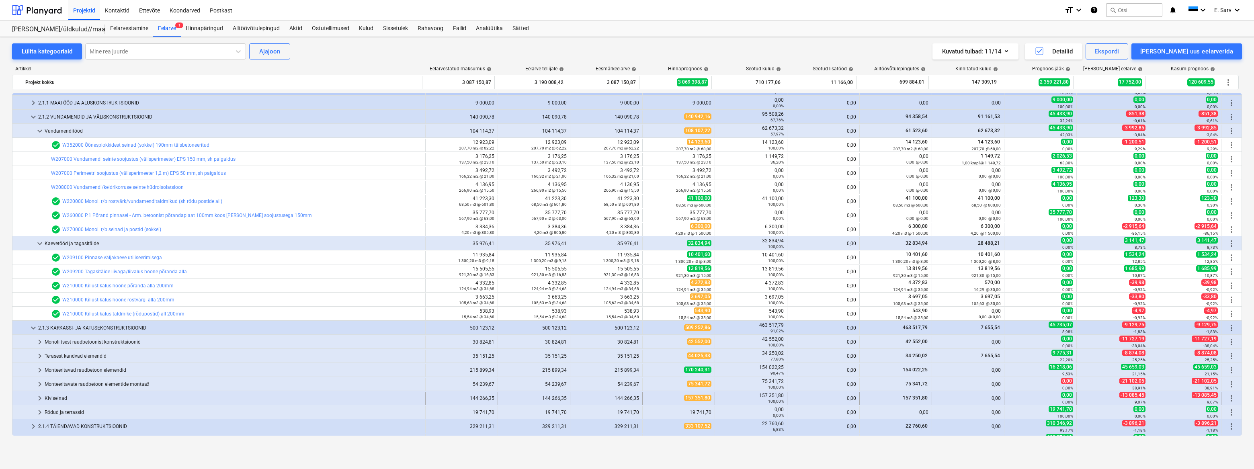
click at [64, 395] on div "Kiviseinad" at bounding box center [233, 398] width 377 height 13
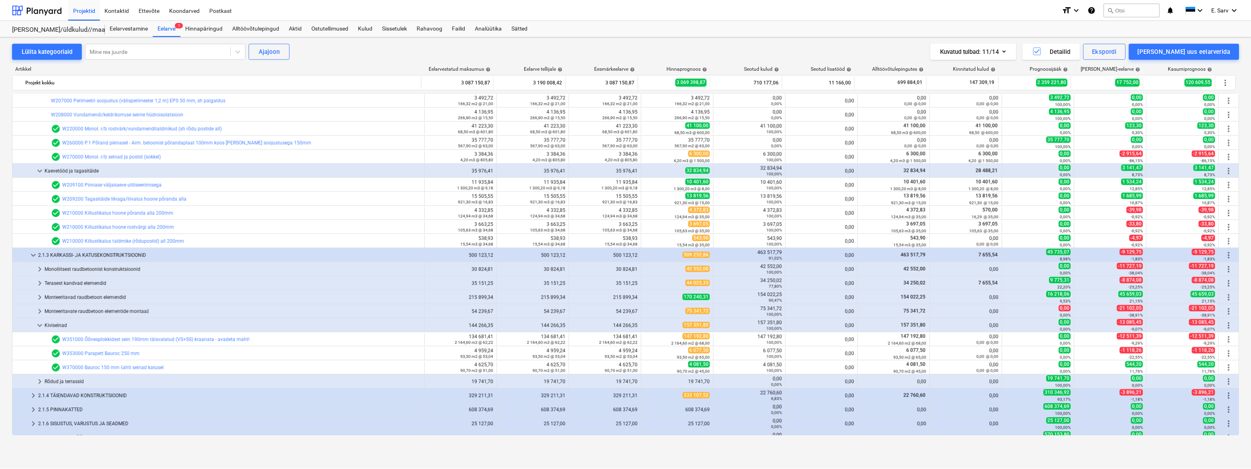
scroll to position [318, 0]
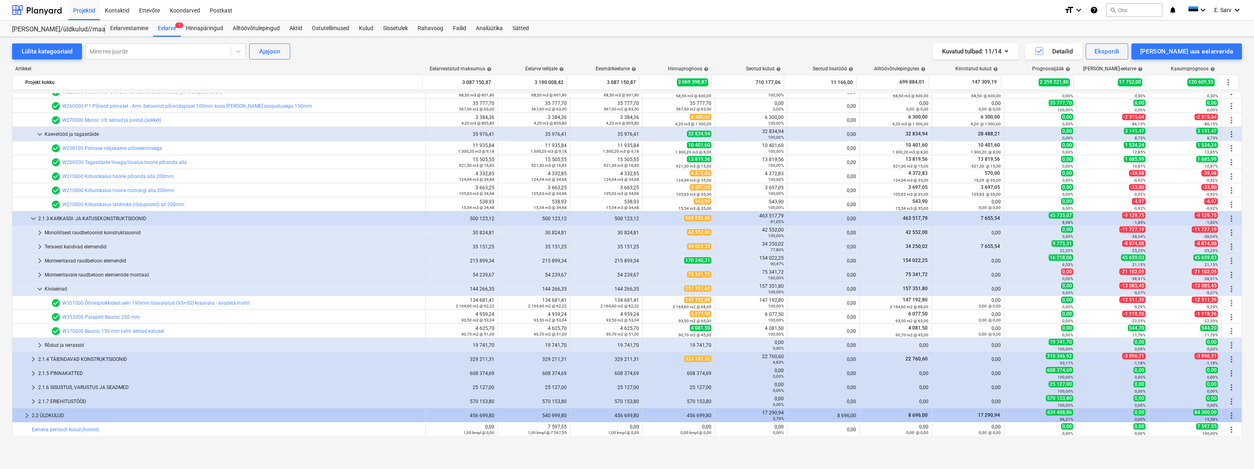
click at [239, 454] on div "Lülita kategooriaid Mine rea juurde Ajajoon Kuvatud tulbad : 11/14 Detailid Eks…" at bounding box center [627, 253] width 1254 height 432
click at [206, 29] on div "Hinnapäringud" at bounding box center [204, 28] width 47 height 16
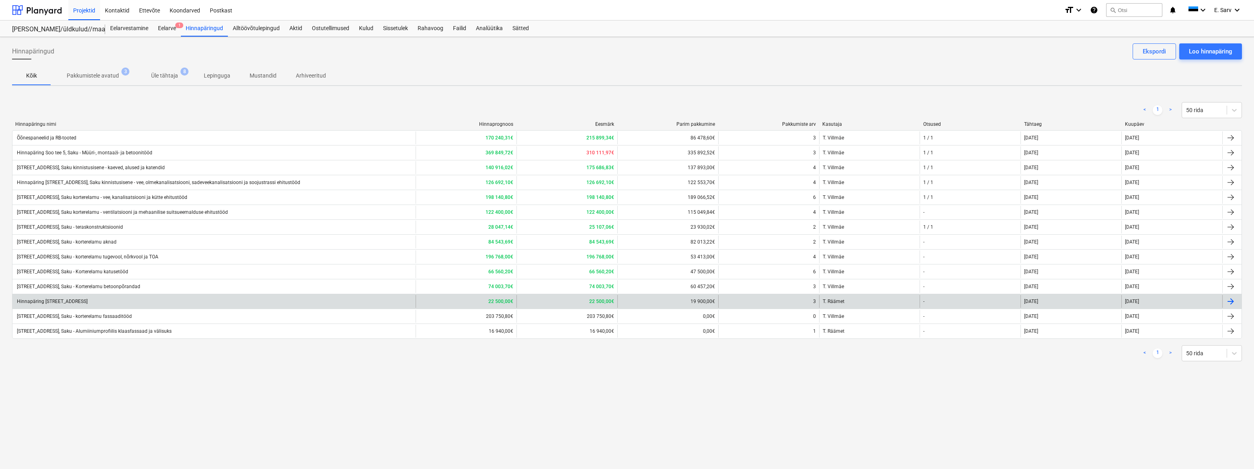
click at [73, 301] on div "Hinnapäring [STREET_ADDRESS]" at bounding box center [52, 302] width 72 height 6
type textarea "x"
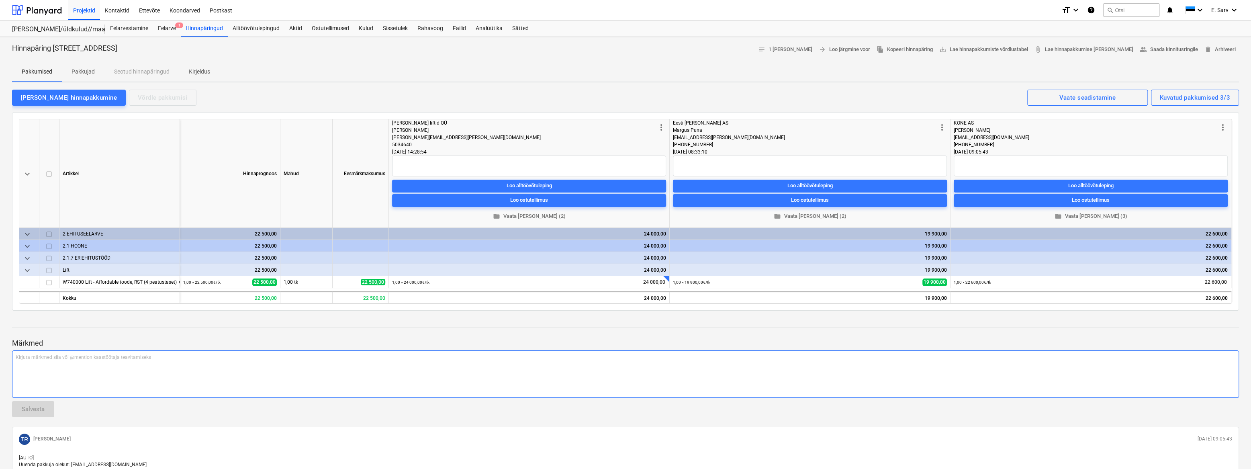
click at [768, 364] on div "Kirjuta märkmed siia või @mention kaastöötaja teavitamiseks ﻿" at bounding box center [625, 373] width 1227 height 47
click at [44, 8] on div at bounding box center [37, 10] width 50 height 20
